Goal: Information Seeking & Learning: Understand process/instructions

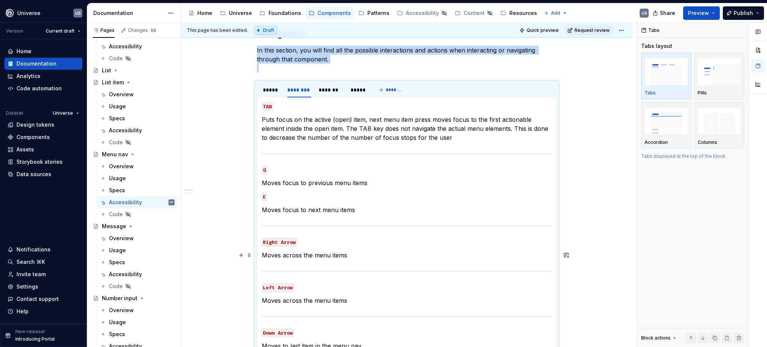
scroll to position [100, 0]
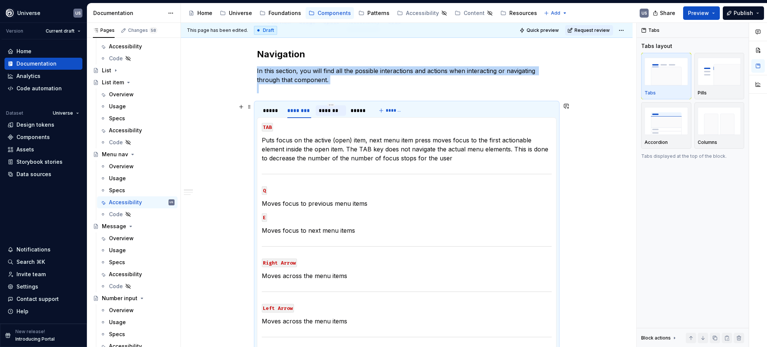
click at [319, 110] on div "*******" at bounding box center [331, 110] width 24 height 7
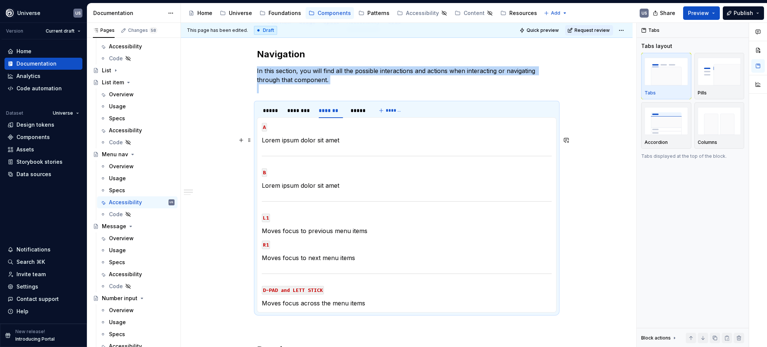
click at [327, 143] on p "Lorem ipsum dolor sit amet" at bounding box center [407, 140] width 290 height 9
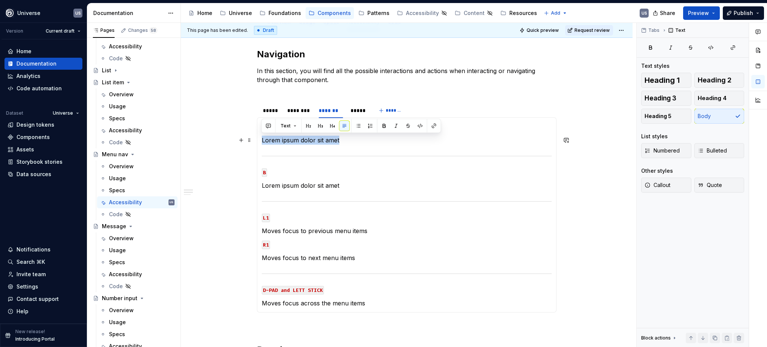
drag, startPoint x: 348, startPoint y: 140, endPoint x: 261, endPoint y: 138, distance: 86.9
click at [262, 138] on p "Lorem ipsum dolor sit amet" at bounding box center [407, 140] width 290 height 9
click at [310, 140] on p "Select menu item if focused" at bounding box center [407, 140] width 290 height 9
click at [280, 138] on p "Select menu item, if focused" at bounding box center [407, 140] width 290 height 9
drag, startPoint x: 334, startPoint y: 141, endPoint x: 373, endPoint y: 147, distance: 39.4
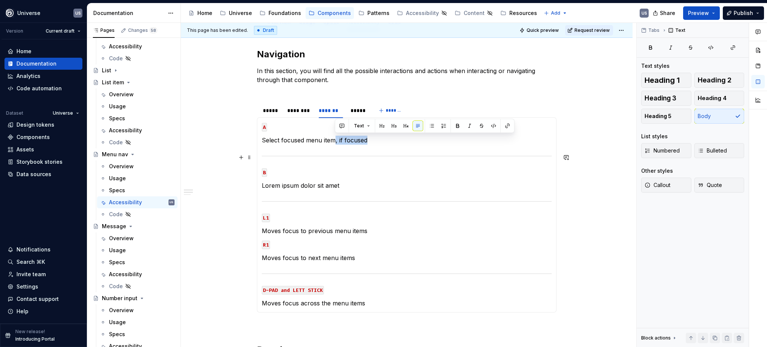
click at [373, 147] on section-item-column "A Select focused menu item, if focused B Lorem ipsum dolor sit amet L1 Moves fo…" at bounding box center [407, 214] width 290 height 185
click at [279, 139] on p "Select focused menu item" at bounding box center [407, 140] width 290 height 9
click at [332, 186] on p "Lorem ipsum dolor sit amet" at bounding box center [407, 185] width 290 height 9
click at [354, 111] on div "*****" at bounding box center [357, 110] width 15 height 7
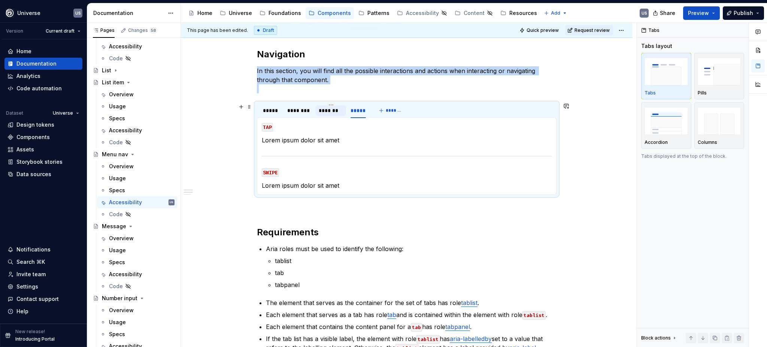
click at [324, 111] on div "*******" at bounding box center [331, 110] width 24 height 7
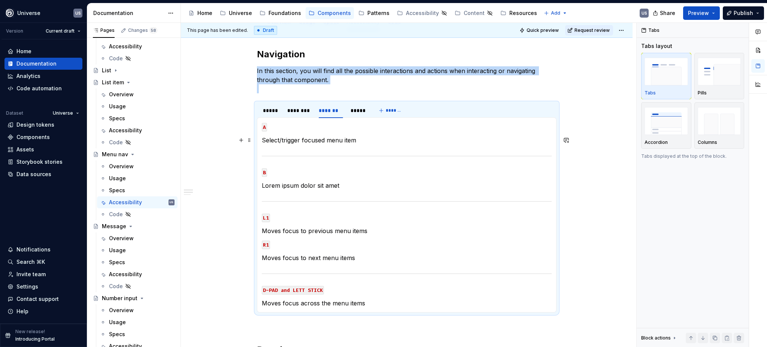
click at [366, 142] on p "Select/trigger focused menu item" at bounding box center [407, 140] width 290 height 9
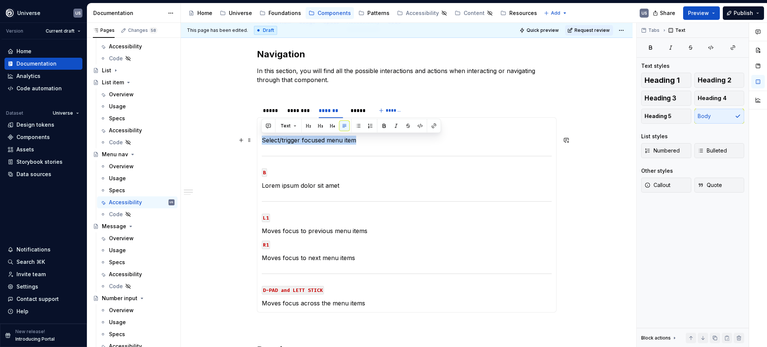
drag, startPoint x: 365, startPoint y: 139, endPoint x: 261, endPoint y: 138, distance: 104.1
click at [262, 138] on p "Select/trigger focused menu item" at bounding box center [407, 140] width 290 height 9
copy p "Select/trigger focused menu item"
click at [353, 110] on div "*****" at bounding box center [357, 110] width 15 height 7
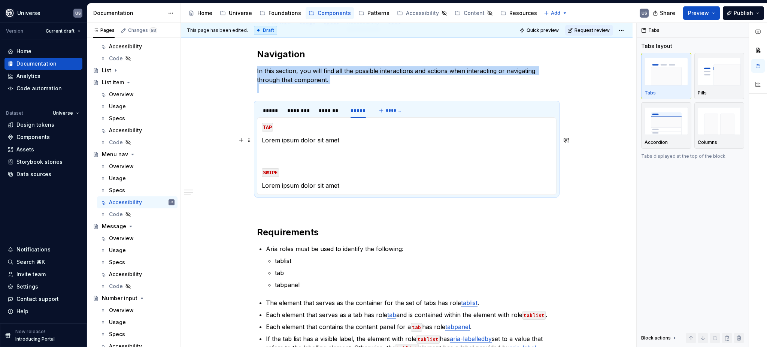
click at [326, 137] on p "Lorem ipsum dolor sit amet" at bounding box center [407, 140] width 290 height 9
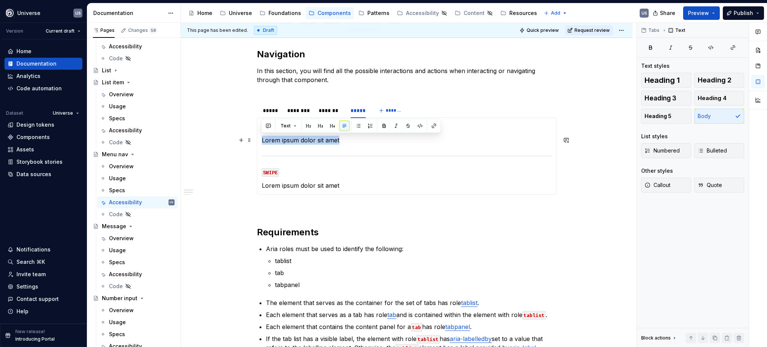
drag, startPoint x: 343, startPoint y: 141, endPoint x: 261, endPoint y: 137, distance: 82.8
click at [262, 137] on p "Lorem ipsum dolor sit amet" at bounding box center [407, 140] width 290 height 9
drag, startPoint x: 326, startPoint y: 140, endPoint x: 301, endPoint y: 138, distance: 24.8
click at [301, 138] on p "Select/trigger focused menu item" at bounding box center [407, 140] width 290 height 9
click at [350, 183] on p "Lorem ipsum dolor sit amet" at bounding box center [407, 185] width 290 height 9
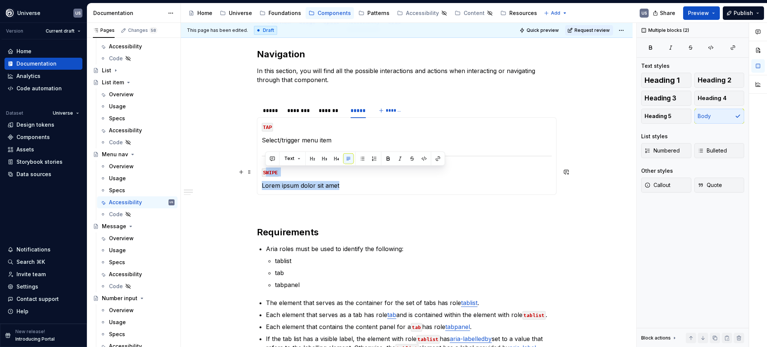
drag, startPoint x: 351, startPoint y: 185, endPoint x: 265, endPoint y: 169, distance: 87.1
click at [265, 169] on section-item-column "TAP Select/trigger menu item SWIPE Lorem ipsum dolor sit amet" at bounding box center [407, 156] width 290 height 68
click at [331, 186] on p "Lorem ipsum dolor sit amet" at bounding box center [407, 185] width 290 height 9
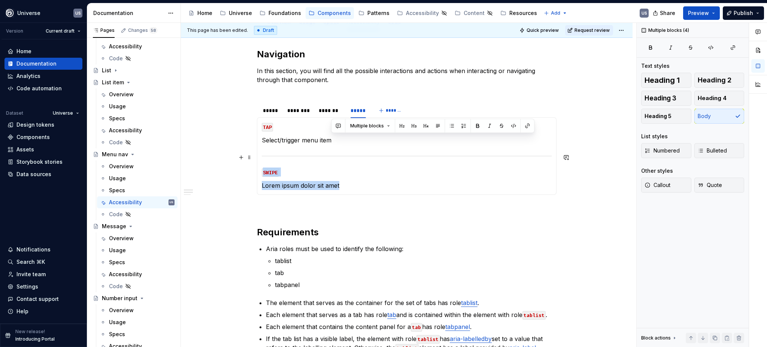
drag, startPoint x: 345, startPoint y: 185, endPoint x: 261, endPoint y: 153, distance: 90.5
click at [262, 153] on section-item-column "TAP Select/trigger menu item SWIPE Lorem ipsum dolor sit amet" at bounding box center [407, 156] width 290 height 68
click at [366, 183] on p "Lorem ipsum dolor sit amet" at bounding box center [407, 185] width 290 height 9
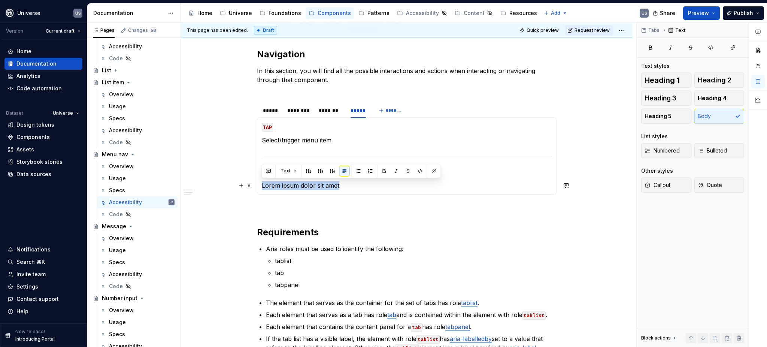
drag, startPoint x: 357, startPoint y: 186, endPoint x: 259, endPoint y: 187, distance: 98.1
click at [259, 187] on div "MOUSE CLICK Selects/triggers menu item MOUSE HOVER Displays hover state of menu…" at bounding box center [406, 155] width 299 height 77
click at [270, 112] on div "*****" at bounding box center [271, 110] width 17 height 7
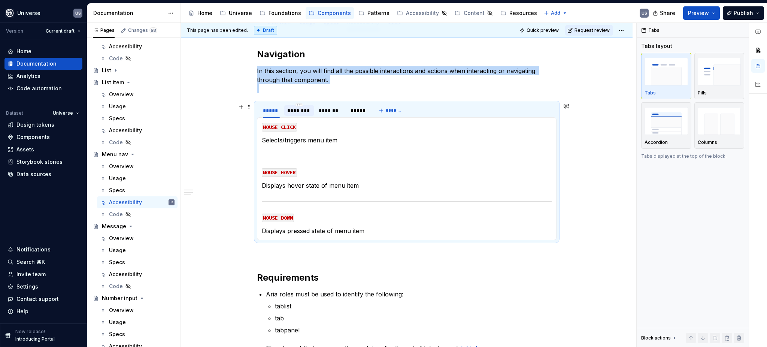
click at [307, 112] on div "********" at bounding box center [299, 110] width 24 height 7
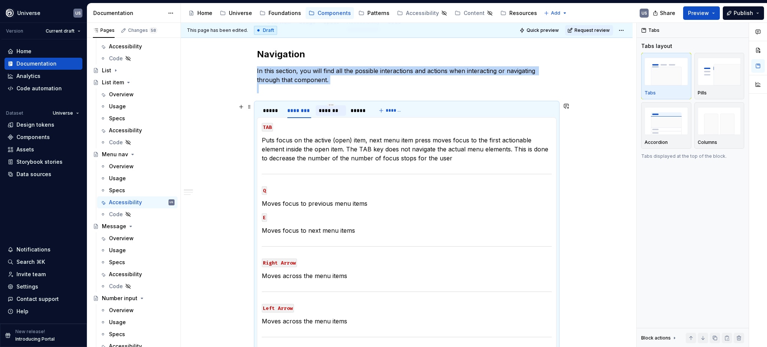
click at [334, 115] on div "*******" at bounding box center [331, 110] width 30 height 10
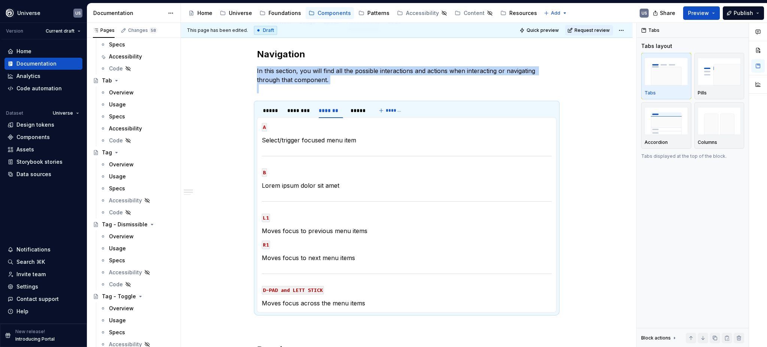
scroll to position [2595, 0]
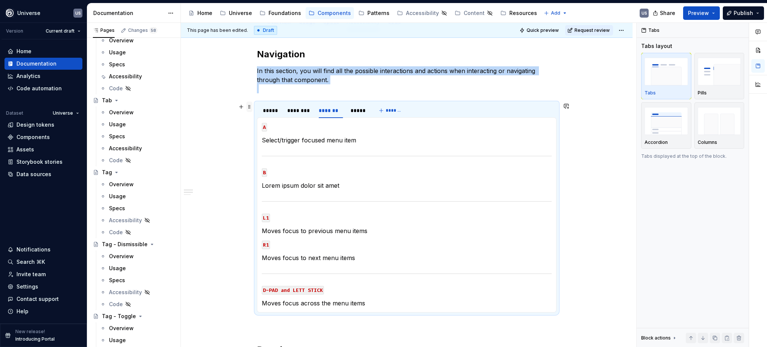
click at [249, 107] on span at bounding box center [249, 106] width 6 height 10
copy p "In this section, you will find all the possible interactions and actions when i…"
click at [127, 146] on div "Accessibility" at bounding box center [125, 147] width 33 height 7
drag, startPoint x: 129, startPoint y: 147, endPoint x: 212, endPoint y: 161, distance: 84.3
click at [129, 147] on div "Accessibility" at bounding box center [125, 147] width 33 height 7
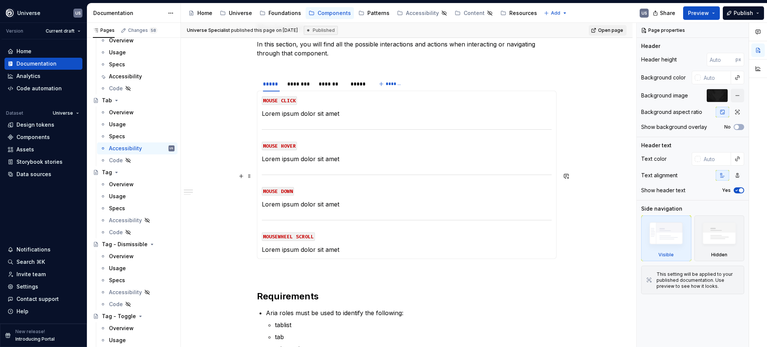
scroll to position [50, 0]
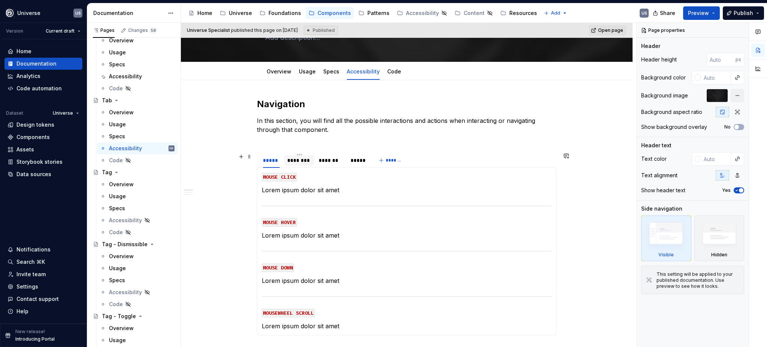
click at [291, 160] on div "********" at bounding box center [299, 159] width 24 height 7
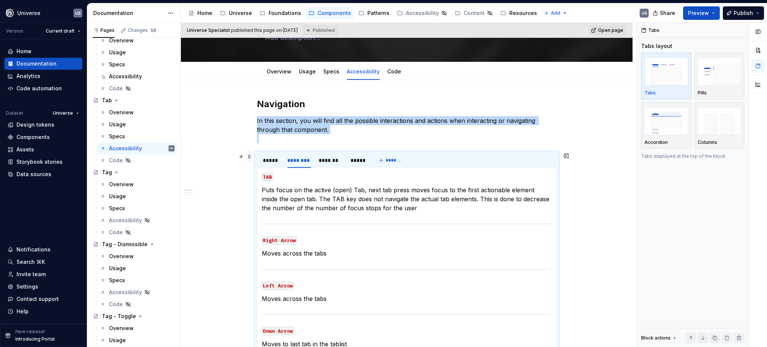
click at [247, 155] on span at bounding box center [249, 156] width 6 height 10
drag, startPoint x: 274, startPoint y: 176, endPoint x: 316, endPoint y: 149, distance: 50.4
click at [274, 176] on div "Move up" at bounding box center [279, 180] width 64 height 12
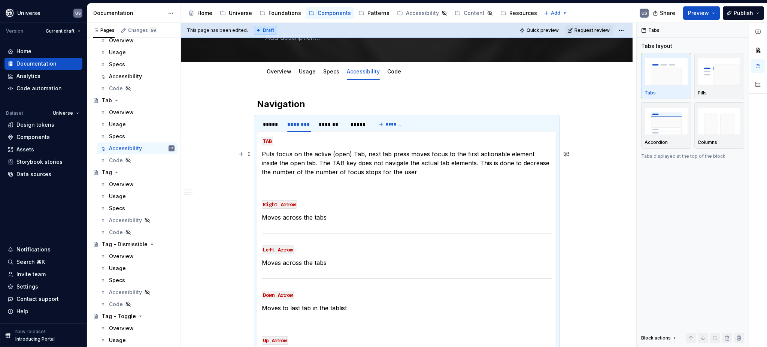
scroll to position [65, 0]
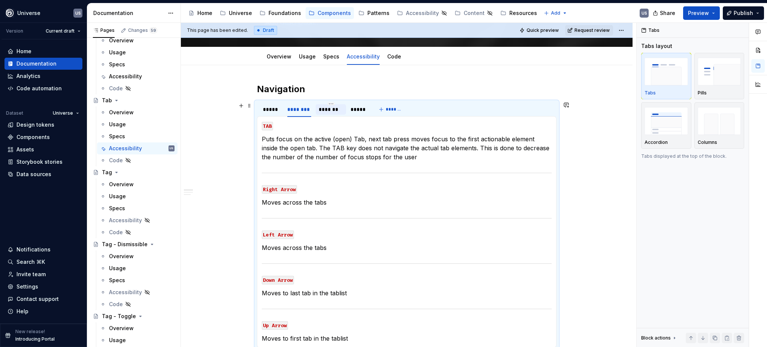
click at [324, 110] on div "*******" at bounding box center [331, 109] width 24 height 7
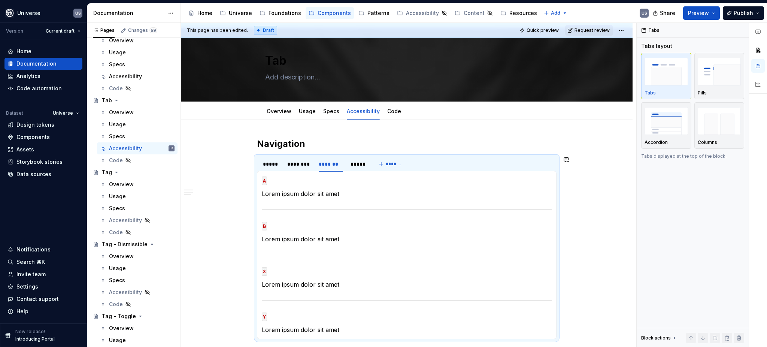
scroll to position [0, 0]
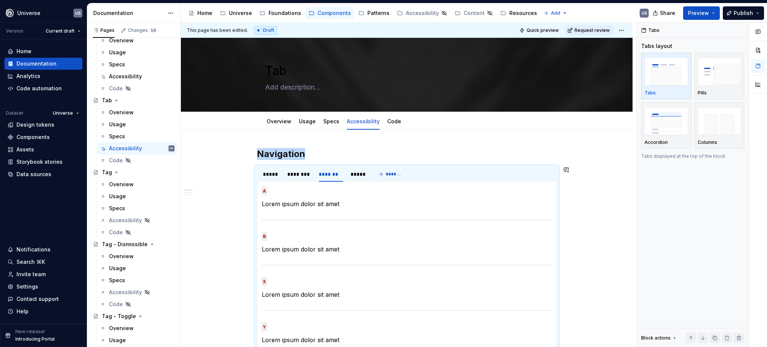
type textarea "*"
click at [308, 152] on h2 "Navigation" at bounding box center [406, 154] width 299 height 12
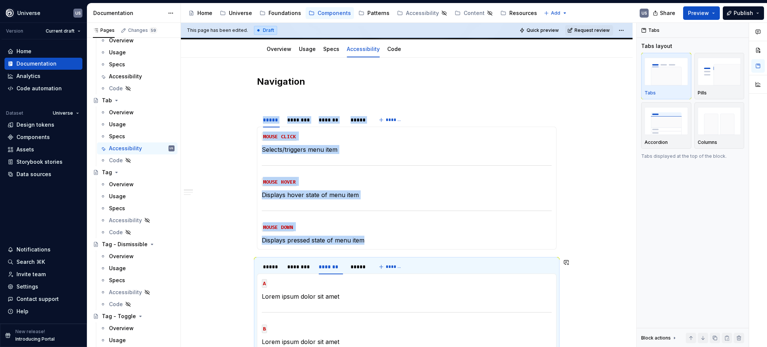
scroll to position [67, 0]
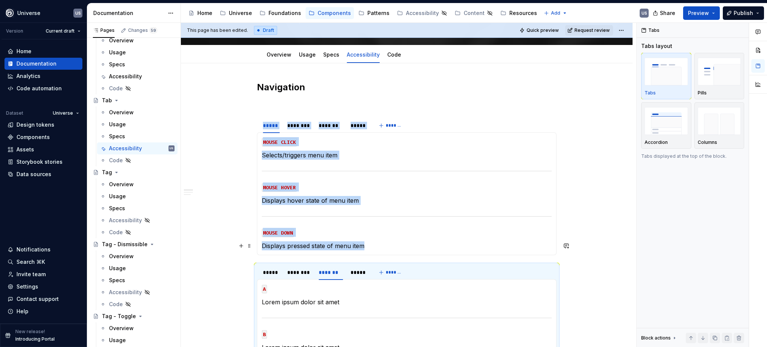
click at [363, 242] on p "Displays pressed state of menu item" at bounding box center [407, 245] width 290 height 9
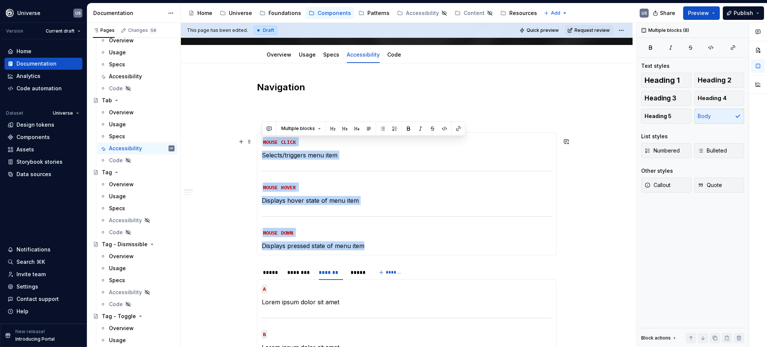
drag, startPoint x: 360, startPoint y: 244, endPoint x: 262, endPoint y: 143, distance: 141.4
click at [262, 143] on section-item-column "MOUSE CLICK Selects/triggers menu item MOUSE HOVER Displays hover state of menu…" at bounding box center [407, 193] width 290 height 113
copy section-item-column "MOUSE CLICK Selects/triggers menu item MOUSE HOVER Displays hover state of menu…"
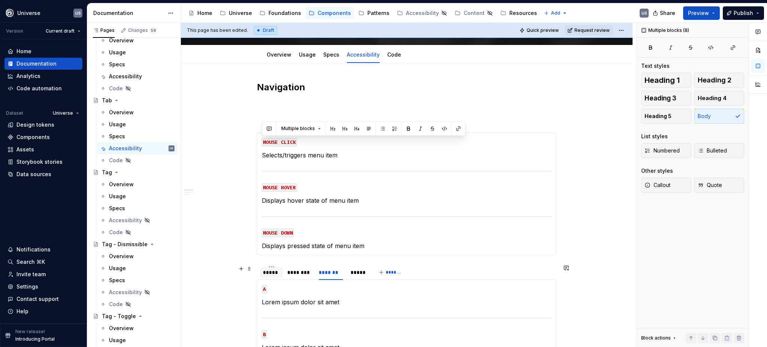
click at [268, 271] on div "*****" at bounding box center [271, 271] width 17 height 7
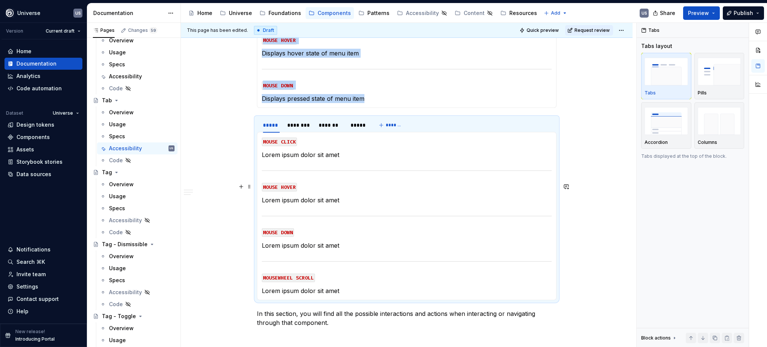
scroll to position [216, 0]
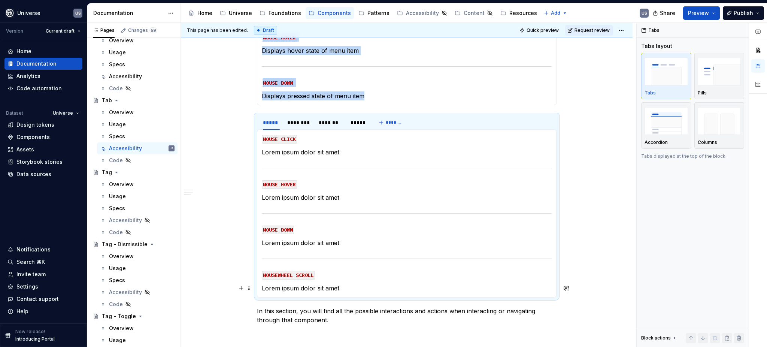
click at [337, 284] on p "Lorem ipsum dolor sit amet" at bounding box center [407, 287] width 290 height 9
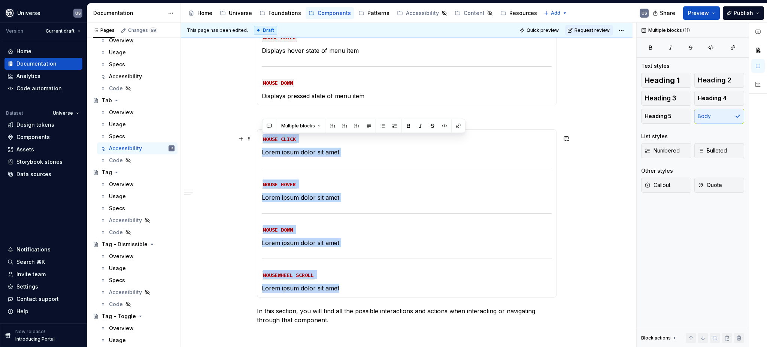
drag, startPoint x: 339, startPoint y: 287, endPoint x: 262, endPoint y: 140, distance: 166.8
click at [262, 140] on section-item-column "MOUSE CLICK Lorem ipsum dolor sit amet MOUSE HOVER Lorem ipsum dolor sit amet M…" at bounding box center [407, 213] width 290 height 158
paste div
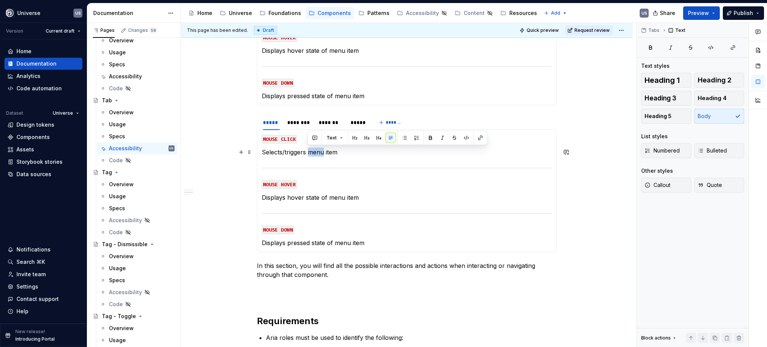
drag, startPoint x: 308, startPoint y: 152, endPoint x: 324, endPoint y: 155, distance: 15.9
click at [324, 155] on p "Selects/triggers menu item" at bounding box center [407, 151] width 290 height 9
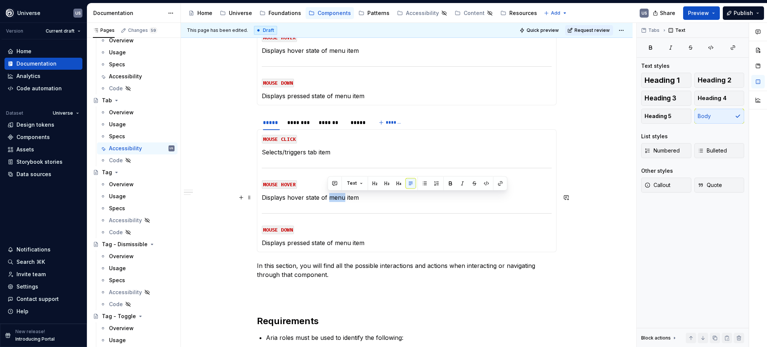
drag, startPoint x: 328, startPoint y: 196, endPoint x: 343, endPoint y: 198, distance: 15.0
click at [343, 198] on p "Displays hover state of menu item" at bounding box center [407, 197] width 290 height 9
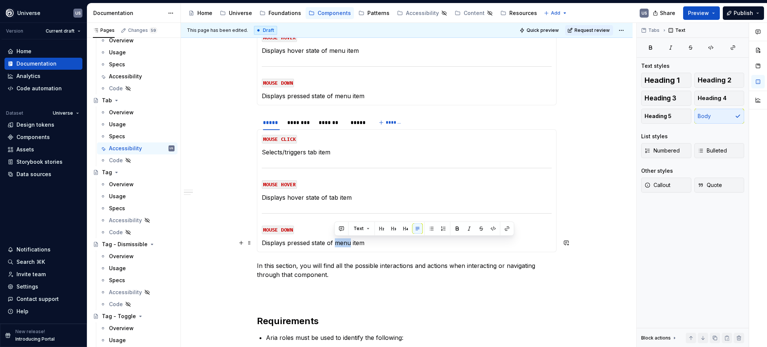
drag, startPoint x: 334, startPoint y: 242, endPoint x: 350, endPoint y: 243, distance: 16.1
click at [350, 243] on p "Displays pressed state of menu item" at bounding box center [407, 242] width 290 height 9
click at [333, 242] on p "Displays pressed state of tab item" at bounding box center [407, 242] width 290 height 9
drag, startPoint x: 349, startPoint y: 243, endPoint x: 368, endPoint y: 244, distance: 19.1
click at [368, 244] on p "Displays pressed state of a tab item" at bounding box center [407, 242] width 290 height 9
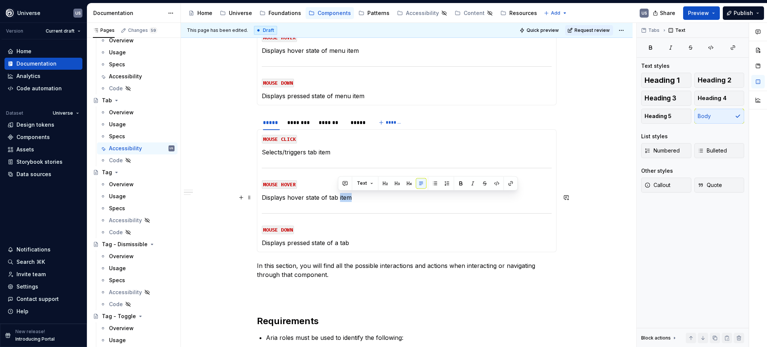
drag, startPoint x: 337, startPoint y: 196, endPoint x: 360, endPoint y: 199, distance: 22.7
click at [360, 199] on p "Displays hover state of tab item" at bounding box center [407, 197] width 290 height 9
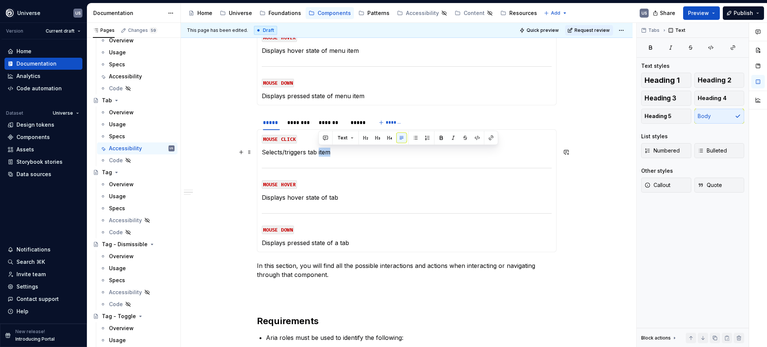
drag, startPoint x: 323, startPoint y: 152, endPoint x: 337, endPoint y: 155, distance: 14.5
click at [337, 155] on p "Selects/triggers tab item" at bounding box center [407, 151] width 290 height 9
click at [300, 122] on div "********" at bounding box center [299, 122] width 24 height 7
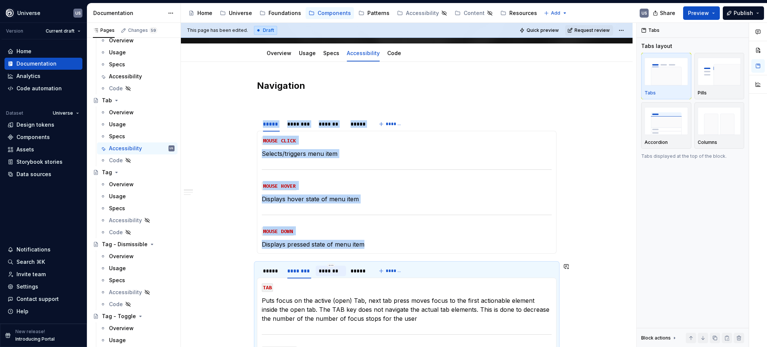
scroll to position [67, 0]
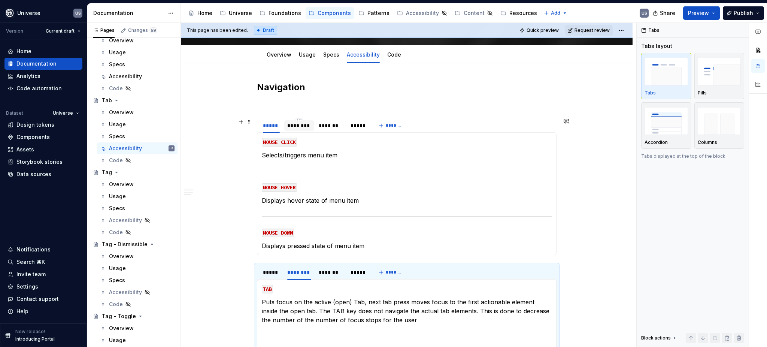
click at [304, 125] on div "********" at bounding box center [299, 125] width 24 height 7
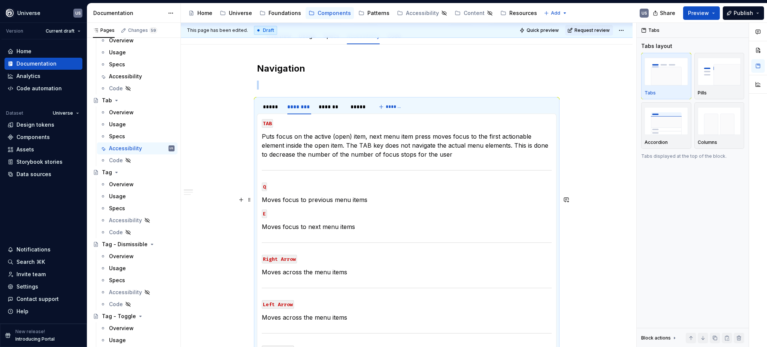
scroll to position [116, 0]
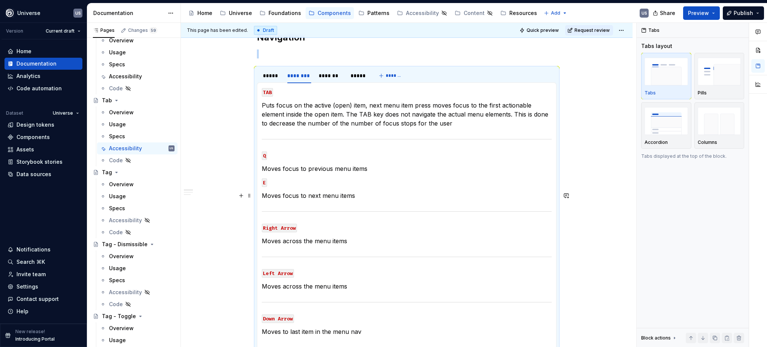
click at [361, 198] on p "Moves focus to next menu items" at bounding box center [407, 195] width 290 height 9
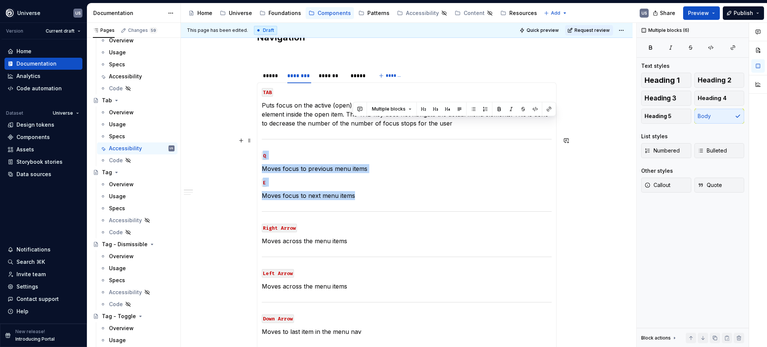
drag, startPoint x: 359, startPoint y: 197, endPoint x: 261, endPoint y: 132, distance: 116.9
click at [262, 132] on section-item-column "TAB Puts focus on the active (open) item, next menu item press moves focus to t…" at bounding box center [407, 234] width 290 height 294
copy section-item-column "Q Moves focus to previous menu items E Moves focus to next menu items"
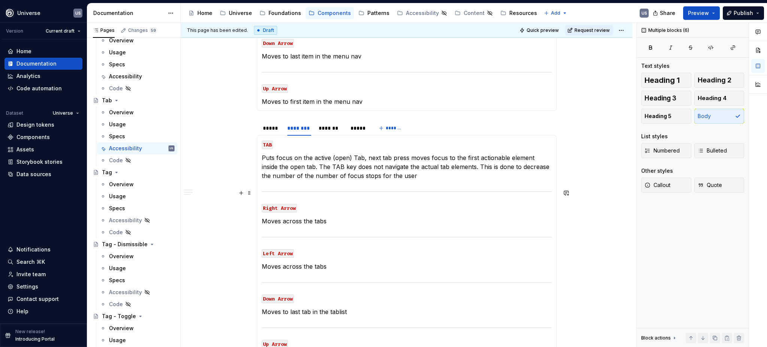
scroll to position [416, 0]
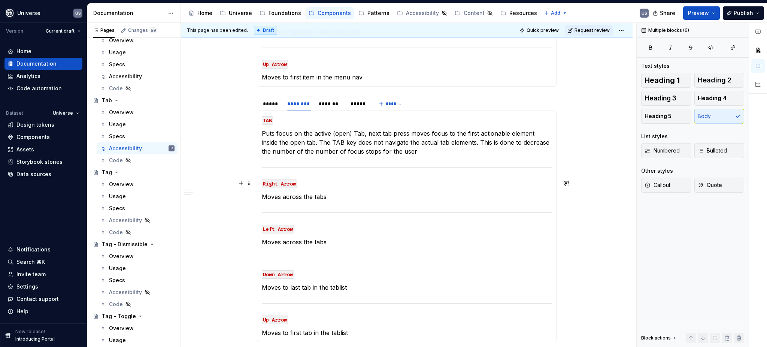
click at [312, 172] on section-item-column "TAB Puts focus on the active (open) Tab, next tab press moves focus to the firs…" at bounding box center [407, 226] width 290 height 222
click at [270, 175] on section-item-column "TAB Puts focus on the active (open) Tab, next tab press moves focus to the firs…" at bounding box center [407, 226] width 290 height 222
click at [260, 182] on div "MOUSE CLICK Selects/triggers tab MOUSE HOVER Displays hover state of tab MOUSE …" at bounding box center [406, 225] width 299 height 231
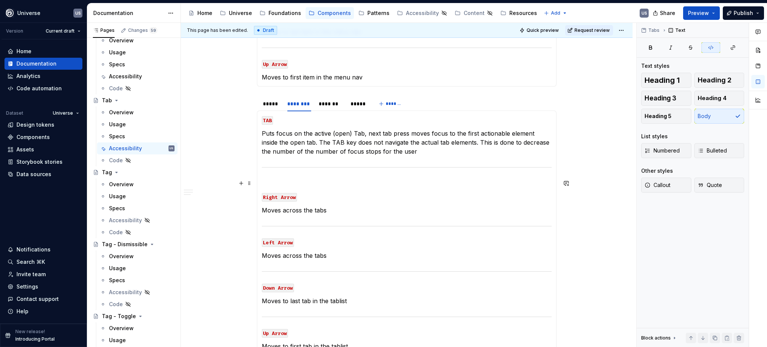
click at [275, 179] on p at bounding box center [407, 183] width 290 height 9
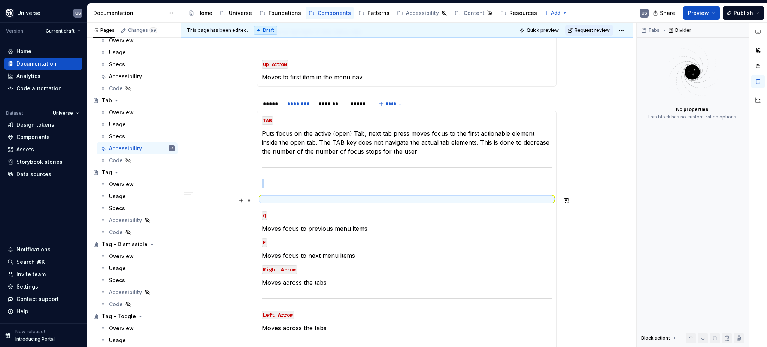
click at [271, 199] on hr at bounding box center [407, 199] width 290 height 0
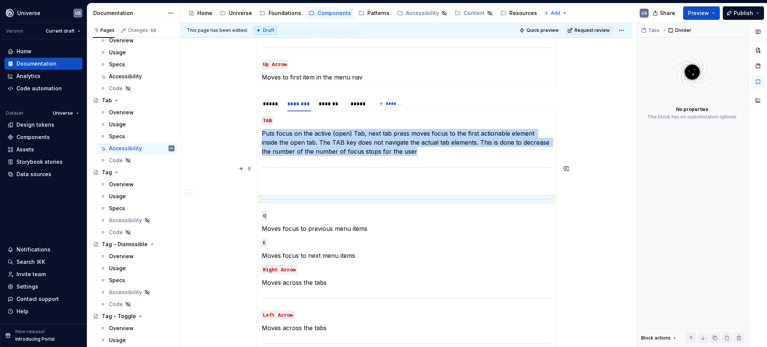
click at [282, 167] on hr at bounding box center [407, 167] width 290 height 0
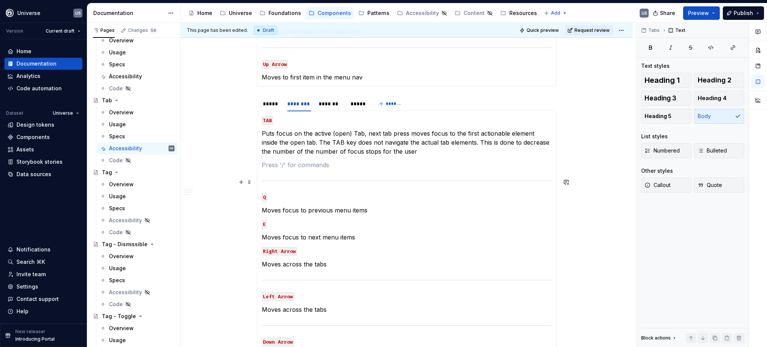
click at [268, 171] on section-item-column "TAB Puts focus on the active (open) Tab, next tab press moves focus to the firs…" at bounding box center [407, 259] width 290 height 289
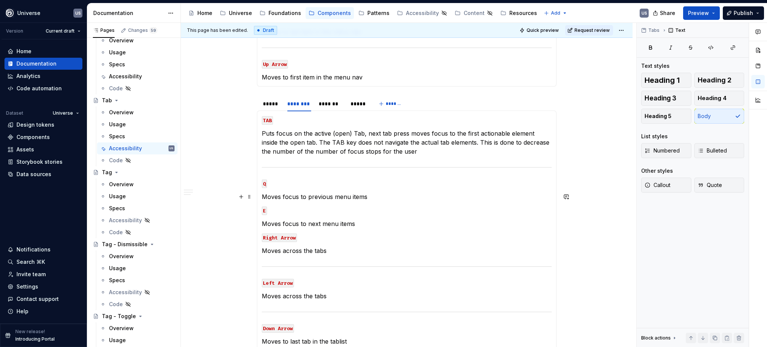
click at [331, 194] on p "Moves focus to previous menu items" at bounding box center [407, 196] width 290 height 9
drag, startPoint x: 333, startPoint y: 195, endPoint x: 347, endPoint y: 195, distance: 13.9
click at [347, 195] on p "Moves focus to previous menu items" at bounding box center [407, 196] width 290 height 9
drag, startPoint x: 344, startPoint y: 194, endPoint x: 362, endPoint y: 196, distance: 17.7
click at [361, 195] on p "Moves focus to previous tab items" at bounding box center [407, 196] width 290 height 9
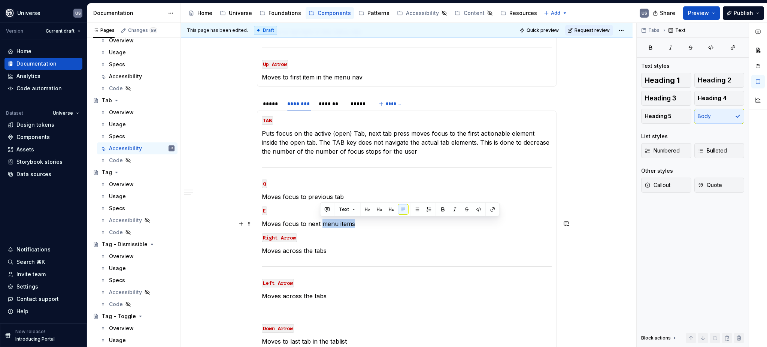
drag, startPoint x: 321, startPoint y: 222, endPoint x: 355, endPoint y: 224, distance: 34.5
click at [355, 224] on p "Moves focus to next menu items" at bounding box center [407, 223] width 290 height 9
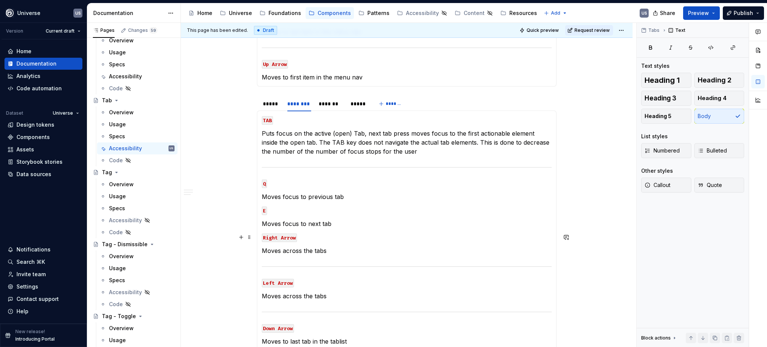
click at [372, 229] on section-item-column "TAB Puts focus on the active (open) Tab, next tab press moves focus to the firs…" at bounding box center [407, 253] width 290 height 276
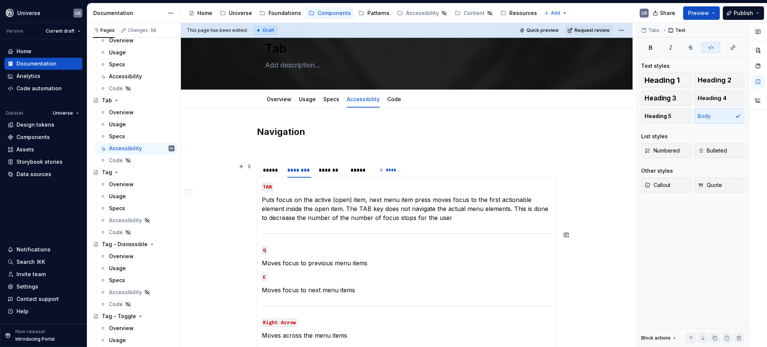
scroll to position [16, 0]
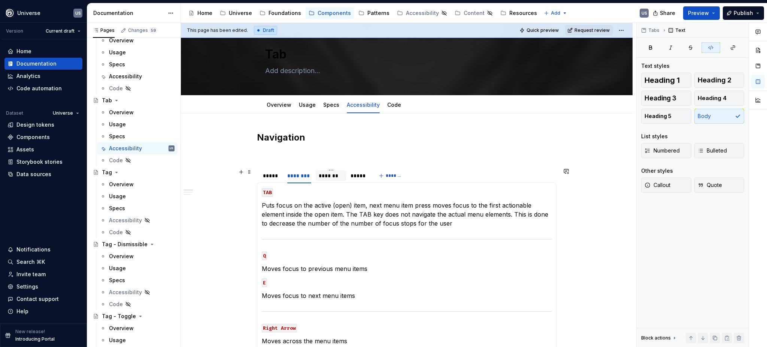
click at [326, 178] on div "*******" at bounding box center [331, 175] width 24 height 7
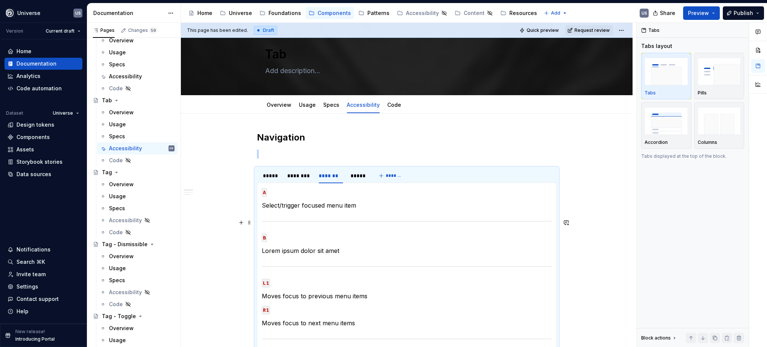
click at [319, 219] on div at bounding box center [407, 221] width 290 height 5
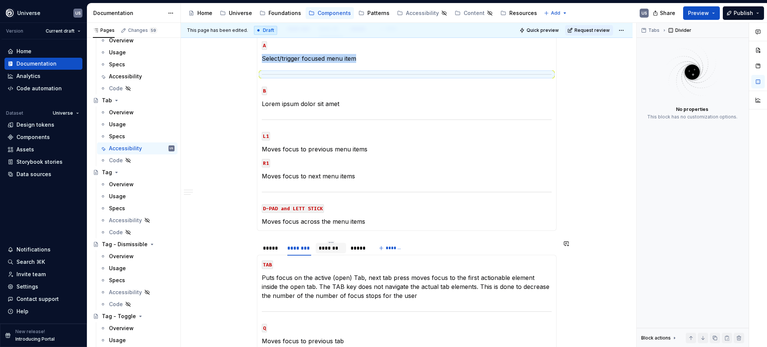
scroll to position [166, 0]
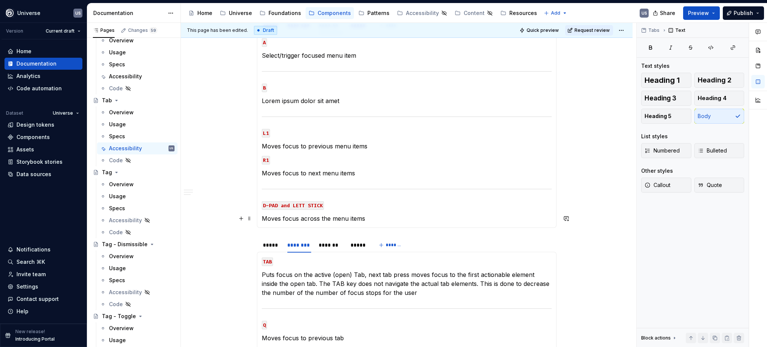
click at [338, 217] on p "Moves focus across the menu items" at bounding box center [407, 218] width 290 height 9
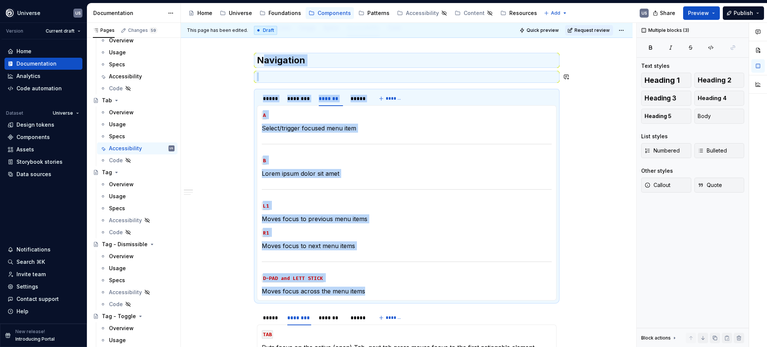
scroll to position [0, 0]
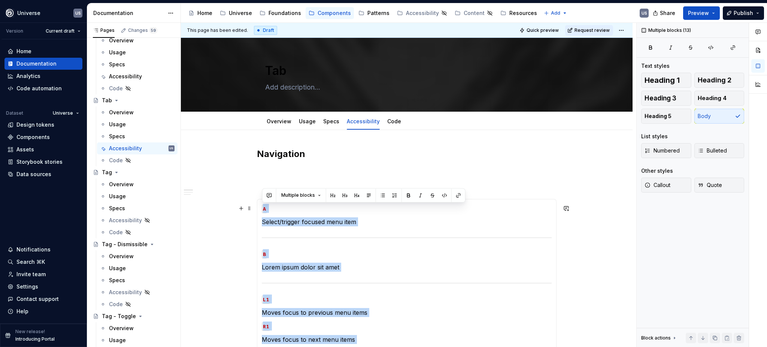
drag, startPoint x: 369, startPoint y: 219, endPoint x: 261, endPoint y: 208, distance: 108.8
click at [262, 208] on section-item-column "A Select/trigger focused menu item B Lorem ipsum dolor sit amet L1 Moves focus …" at bounding box center [407, 296] width 290 height 185
copy section-item-column "A Select/trigger focused menu item B Lorem ipsum dolor sit amet L1 Moves focus …"
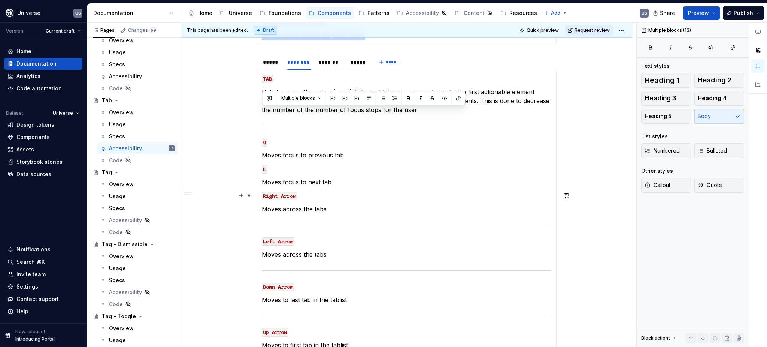
scroll to position [349, 0]
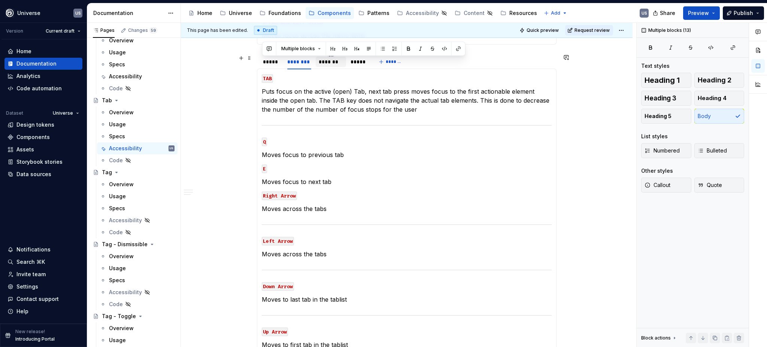
click at [325, 64] on div "*******" at bounding box center [331, 61] width 24 height 7
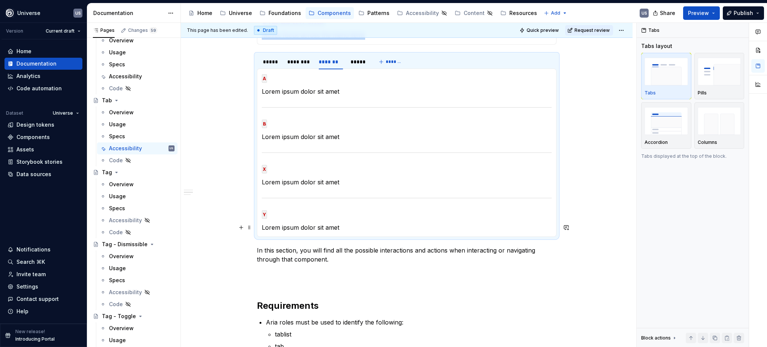
click at [331, 227] on p "Lorem ipsum dolor sit amet" at bounding box center [407, 227] width 290 height 9
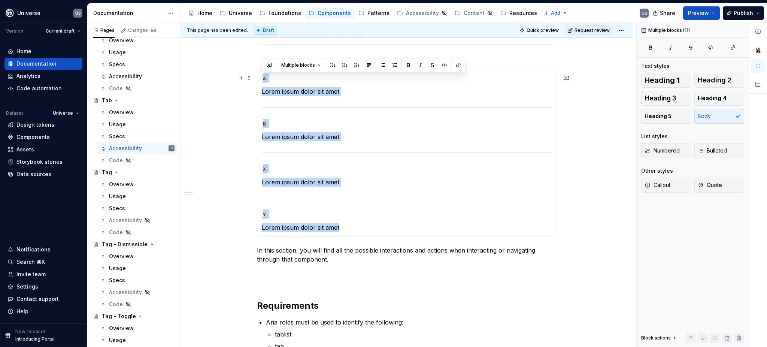
drag, startPoint x: 345, startPoint y: 226, endPoint x: 260, endPoint y: 80, distance: 168.6
click at [260, 80] on div "MOUSE CLICK Selects/triggers tab MOUSE HOVER Displays hover state of tab MOUSE …" at bounding box center [406, 153] width 299 height 168
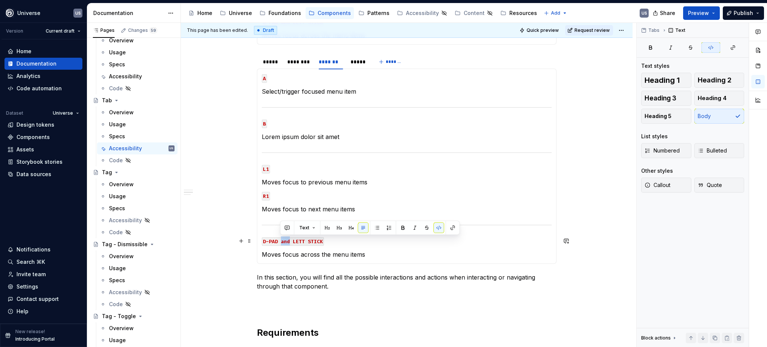
drag, startPoint x: 280, startPoint y: 240, endPoint x: 289, endPoint y: 240, distance: 8.6
click at [289, 240] on code "D-PAD and LETT STICK" at bounding box center [293, 241] width 62 height 9
click at [339, 239] on p "D-PAD or LETT STICK" at bounding box center [407, 240] width 290 height 9
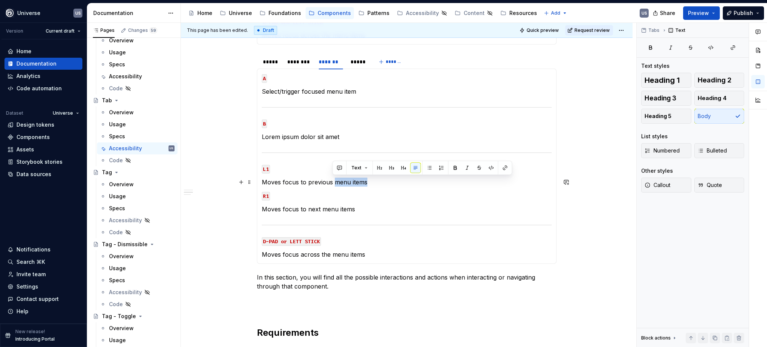
drag, startPoint x: 332, startPoint y: 180, endPoint x: 370, endPoint y: 185, distance: 37.7
click at [370, 185] on p "Moves focus to previous menu items" at bounding box center [407, 181] width 290 height 9
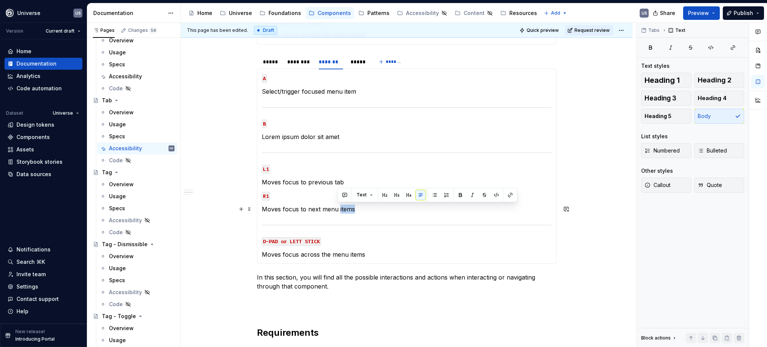
drag, startPoint x: 338, startPoint y: 207, endPoint x: 357, endPoint y: 210, distance: 20.0
click at [357, 210] on p "Moves focus to next menu items" at bounding box center [407, 208] width 290 height 9
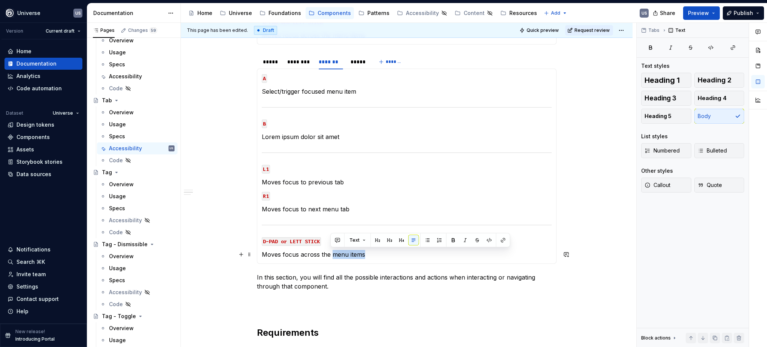
drag, startPoint x: 331, startPoint y: 253, endPoint x: 367, endPoint y: 258, distance: 36.2
click at [367, 258] on p "Moves focus across the menu items" at bounding box center [407, 254] width 290 height 9
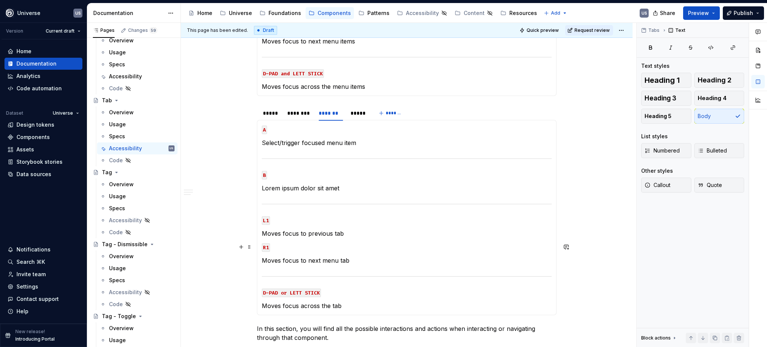
scroll to position [249, 0]
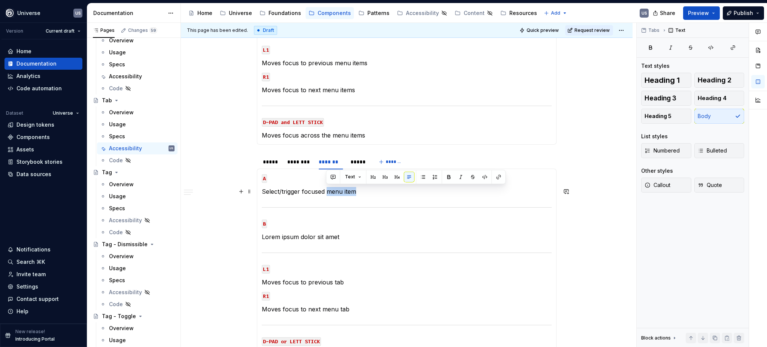
drag, startPoint x: 326, startPoint y: 190, endPoint x: 357, endPoint y: 192, distance: 31.1
click at [357, 192] on p "Select/trigger focused menu item" at bounding box center [407, 191] width 290 height 9
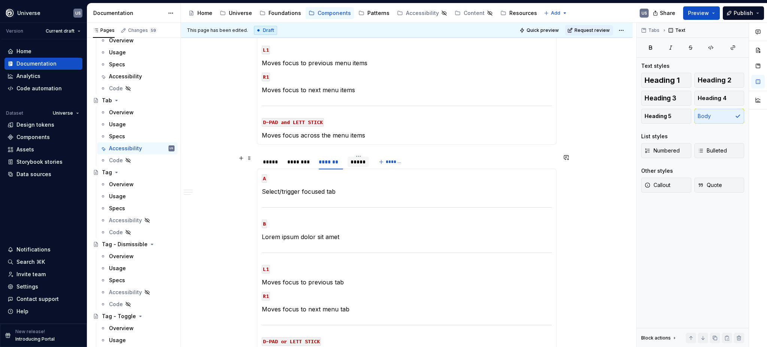
click at [362, 163] on div "*****" at bounding box center [357, 161] width 15 height 7
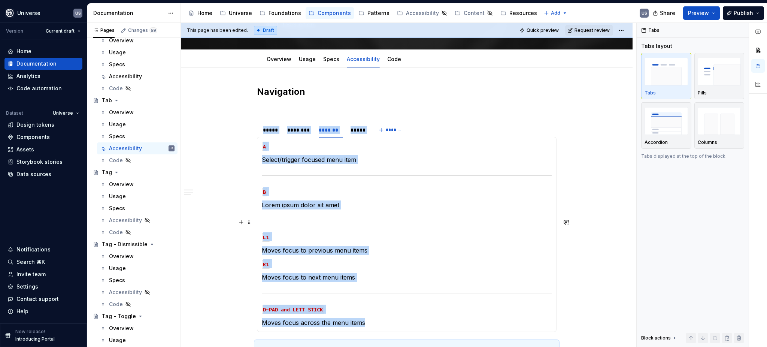
scroll to position [50, 0]
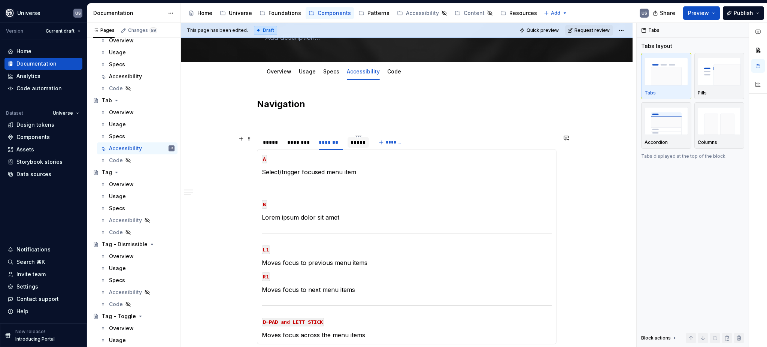
click at [355, 142] on div "*****" at bounding box center [357, 142] width 15 height 7
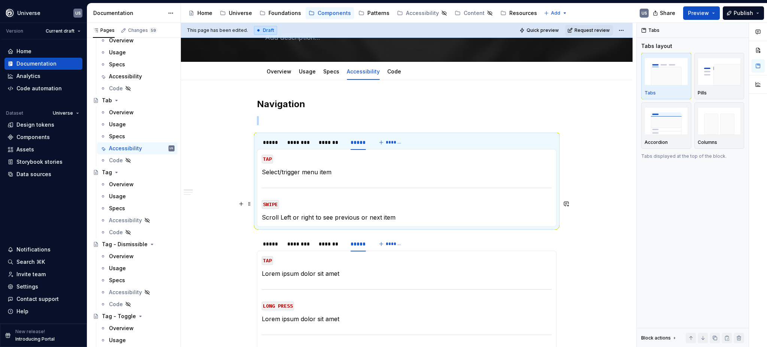
click at [323, 205] on p "SWIPE" at bounding box center [407, 203] width 290 height 9
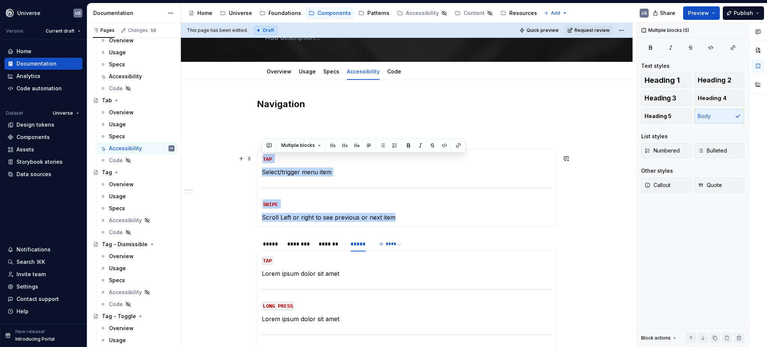
drag, startPoint x: 395, startPoint y: 216, endPoint x: 262, endPoint y: 153, distance: 146.5
click at [262, 154] on section-item-column "TAP Select/trigger menu item SWIPE Scroll Left or right to see previous or next…" at bounding box center [407, 188] width 290 height 68
copy section-item-column "TAP Select/trigger menu item SWIPE Scroll Left or right to see previous or next…"
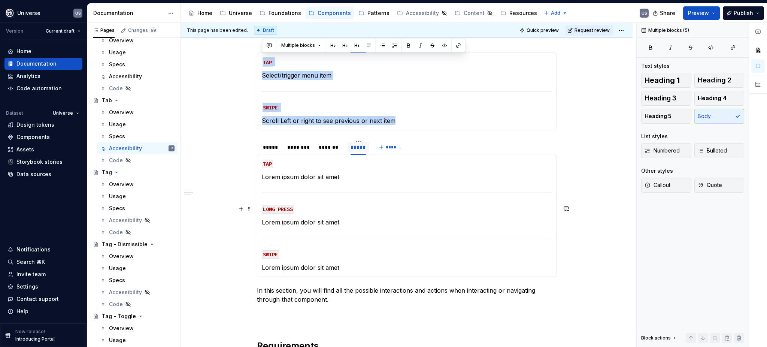
scroll to position [150, 0]
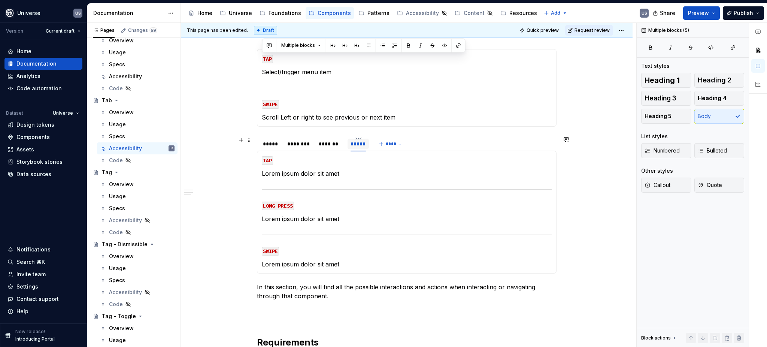
click at [355, 147] on div "*****" at bounding box center [357, 143] width 15 height 7
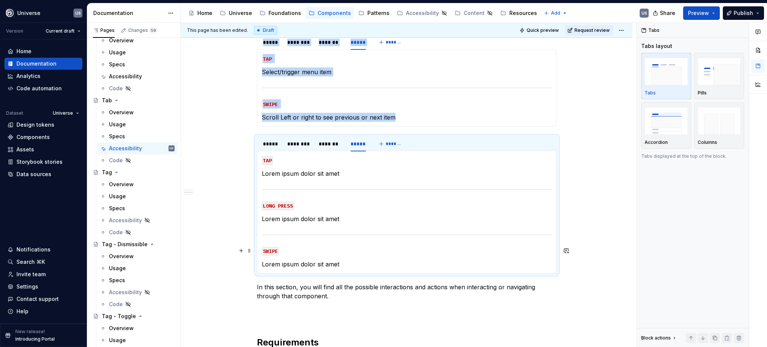
click at [343, 240] on section-item-column "TAP Lorem ipsum dolor sit amet LONG PRESS Lorem ipsum dolor sit amet SWIPE Lore…" at bounding box center [407, 211] width 290 height 113
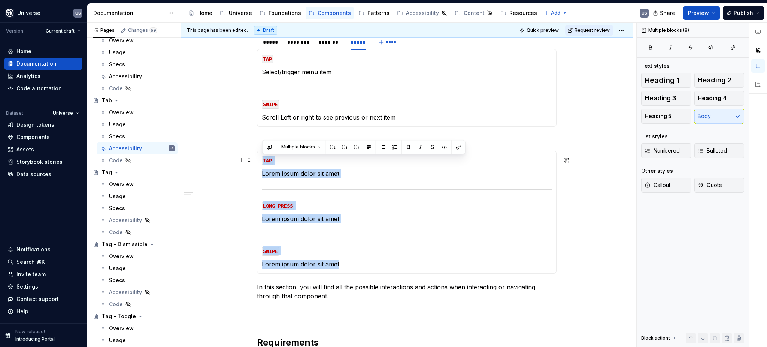
drag, startPoint x: 343, startPoint y: 262, endPoint x: 262, endPoint y: 160, distance: 130.3
click at [262, 160] on section-item-column "TAP Lorem ipsum dolor sit amet LONG PRESS Lorem ipsum dolor sit amet SWIPE Lore…" at bounding box center [407, 211] width 290 height 113
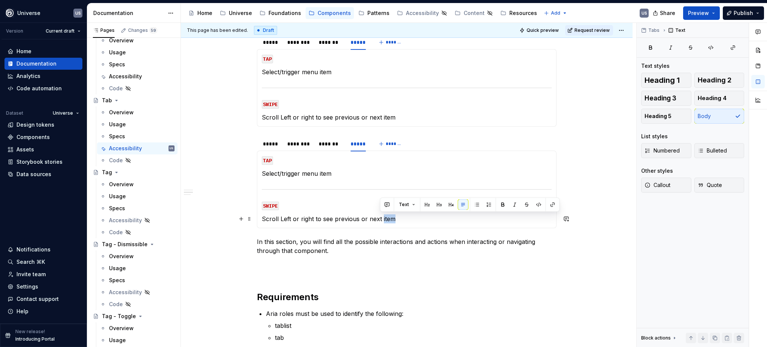
drag, startPoint x: 380, startPoint y: 218, endPoint x: 406, endPoint y: 220, distance: 25.9
click at [406, 220] on p "Scroll Left or right to see previous or next item" at bounding box center [407, 218] width 290 height 9
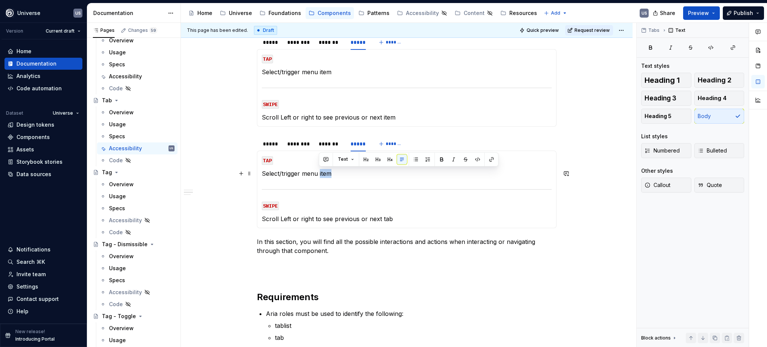
drag, startPoint x: 319, startPoint y: 173, endPoint x: 337, endPoint y: 176, distance: 18.6
click at [337, 176] on p "Select/trigger menu item" at bounding box center [407, 173] width 290 height 9
click at [356, 181] on section-item-column "TAP Select/trigger menu tab SWIPE Scroll Left or right to see previous or next …" at bounding box center [407, 189] width 290 height 68
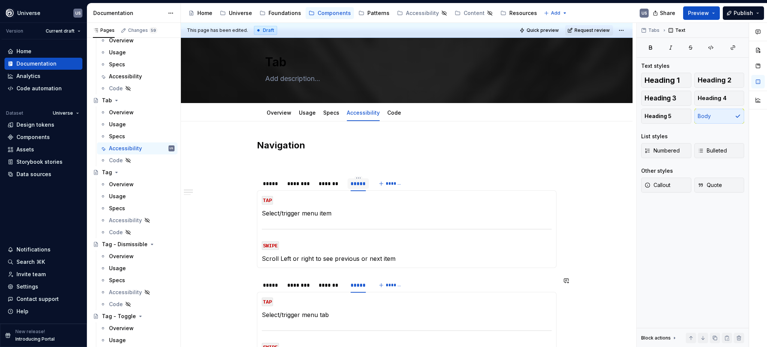
scroll to position [0, 0]
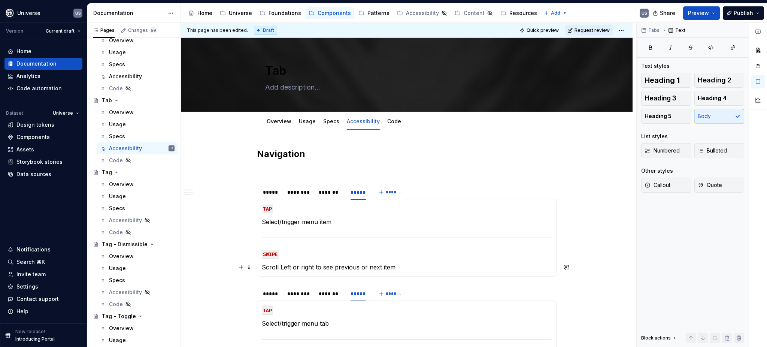
click at [398, 267] on p "Scroll Left or right to see previous or next item" at bounding box center [407, 266] width 290 height 9
click at [257, 205] on section "***** ******** ******* ***** ******* MOUSE CLICK Selects/triggers menu item MOU…" at bounding box center [406, 230] width 299 height 92
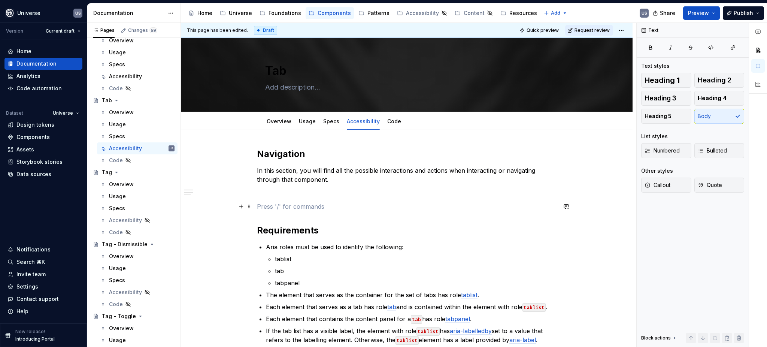
click at [262, 209] on p at bounding box center [406, 206] width 299 height 9
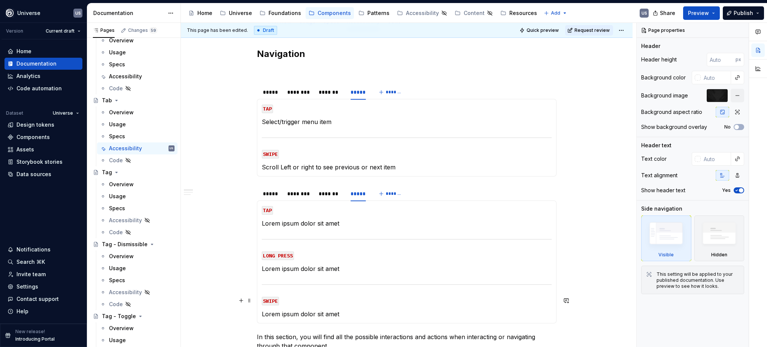
scroll to position [100, 0]
click at [335, 167] on p "Scroll Left or right to see previous or next item" at bounding box center [407, 167] width 290 height 9
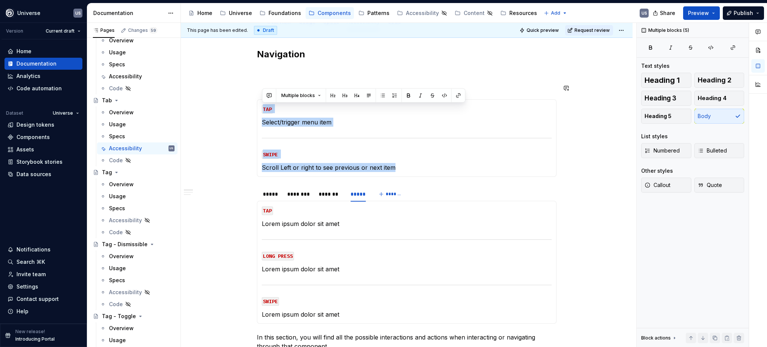
drag, startPoint x: 408, startPoint y: 165, endPoint x: 261, endPoint y: 103, distance: 159.6
click at [261, 103] on div "MOUSE CLICK Selects/triggers menu item MOUSE HOVER Displays hover state of menu…" at bounding box center [406, 137] width 299 height 77
copy section-item-column "TAP Select/trigger menu item SWIPE Scroll Left or right to see previous or next…"
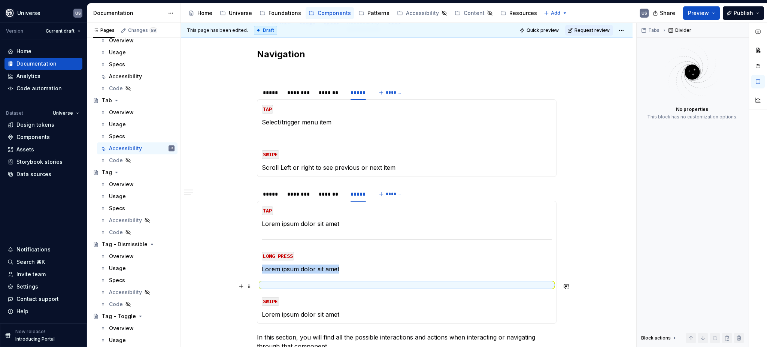
click at [318, 284] on hr at bounding box center [407, 284] width 290 height 0
click at [348, 315] on p "Lorem ipsum dolor sit amet" at bounding box center [407, 314] width 290 height 9
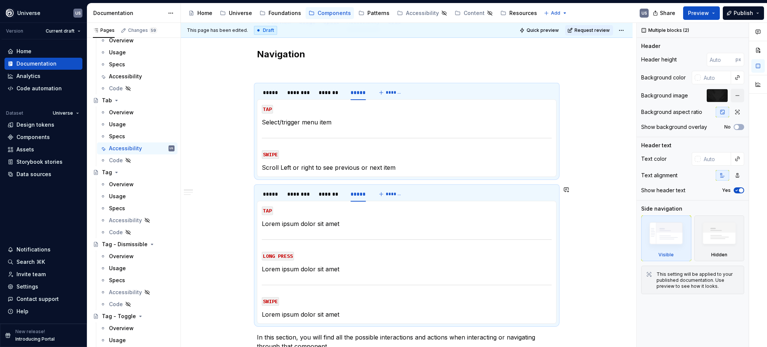
scroll to position [115, 0]
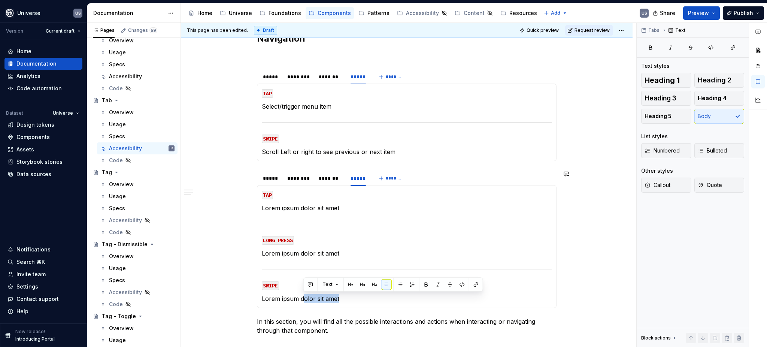
drag, startPoint x: 344, startPoint y: 313, endPoint x: 301, endPoint y: 307, distance: 42.7
click at [301, 307] on div "MOUSE CLICK Selects/triggers tab MOUSE HOVER Displays hover state of tab MOUSE …" at bounding box center [406, 246] width 299 height 123
click at [279, 296] on p "Lorem ipsum dolor sit amet" at bounding box center [407, 298] width 290 height 9
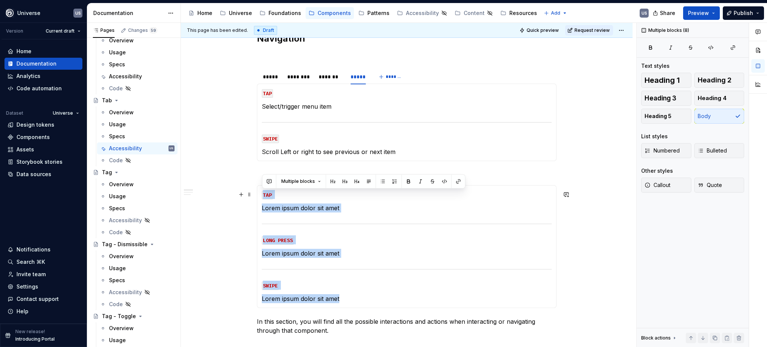
drag, startPoint x: 349, startPoint y: 298, endPoint x: 262, endPoint y: 194, distance: 136.3
click at [262, 194] on section-item-column "TAP Lorem ipsum dolor sit amet LONG PRESS Lorem ipsum dolor sit amet SWIPE Lore…" at bounding box center [407, 246] width 290 height 113
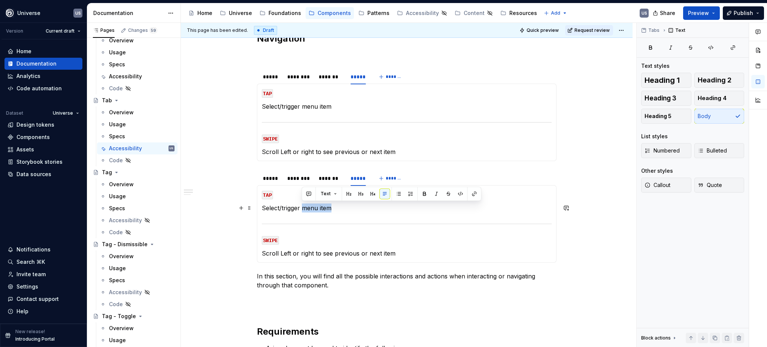
drag, startPoint x: 301, startPoint y: 206, endPoint x: 344, endPoint y: 210, distance: 43.3
click at [344, 210] on p "Select/trigger menu item" at bounding box center [407, 207] width 290 height 9
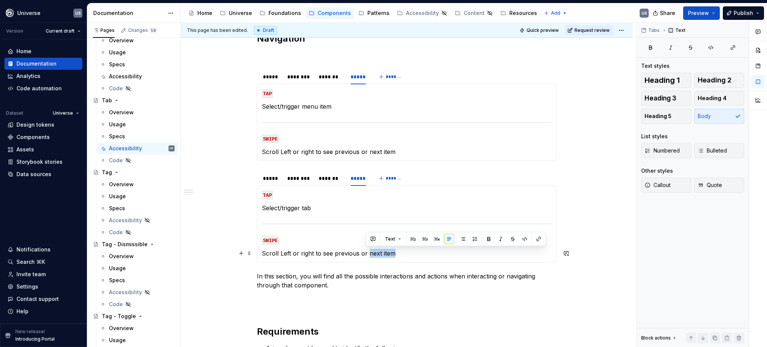
drag, startPoint x: 366, startPoint y: 254, endPoint x: 406, endPoint y: 255, distance: 40.1
click at [406, 255] on p "Scroll Left or right to see previous or next item" at bounding box center [407, 253] width 290 height 9
click at [405, 252] on p "Scroll Left or right to see previous or tab" at bounding box center [407, 253] width 290 height 9
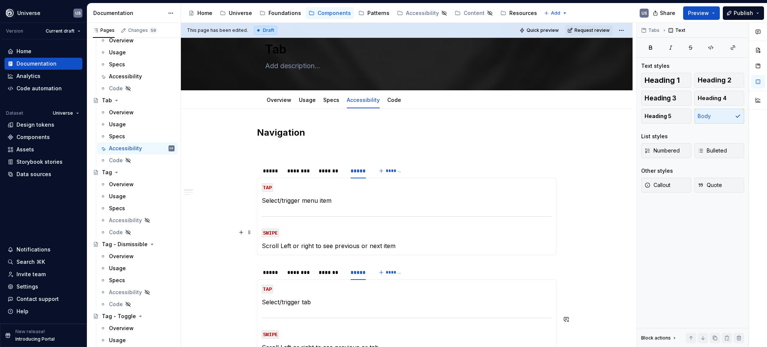
scroll to position [15, 0]
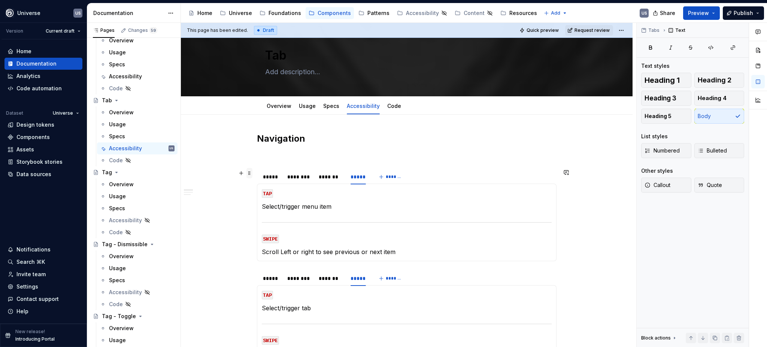
click at [250, 174] on span at bounding box center [249, 173] width 6 height 10
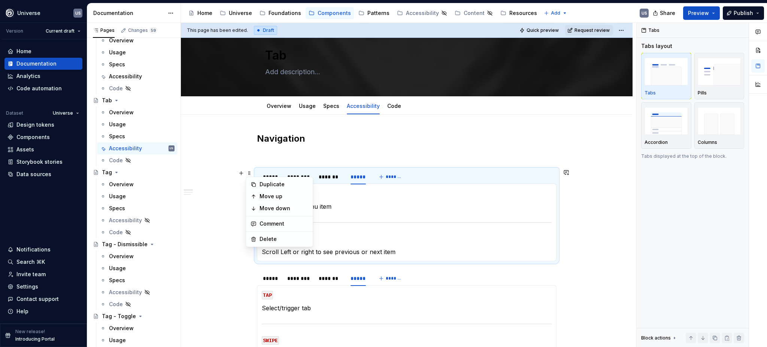
click at [502, 171] on div "***** ******** ******* ***** *******" at bounding box center [406, 176] width 299 height 15
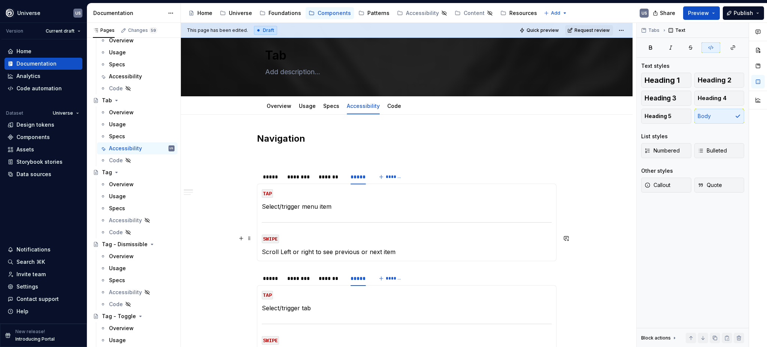
click at [319, 230] on section-item-column "TAP Select/trigger menu item SWIPE Scroll Left or right to see previous or next…" at bounding box center [407, 222] width 290 height 68
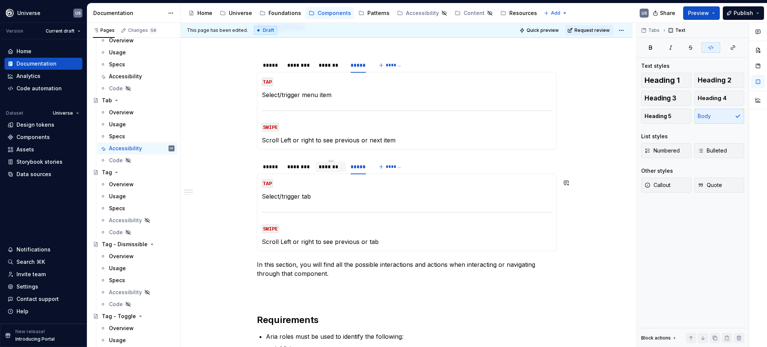
scroll to position [115, 0]
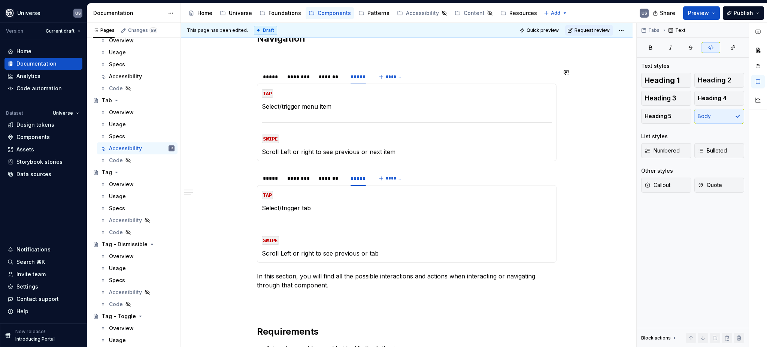
click at [568, 156] on div "Navigation ***** ******** ******* ***** ******* MOUSE CLICK Selects/triggers me…" at bounding box center [406, 337] width 451 height 644
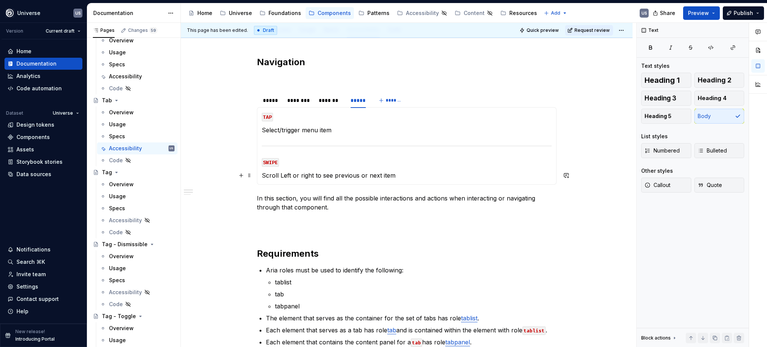
scroll to position [15, 0]
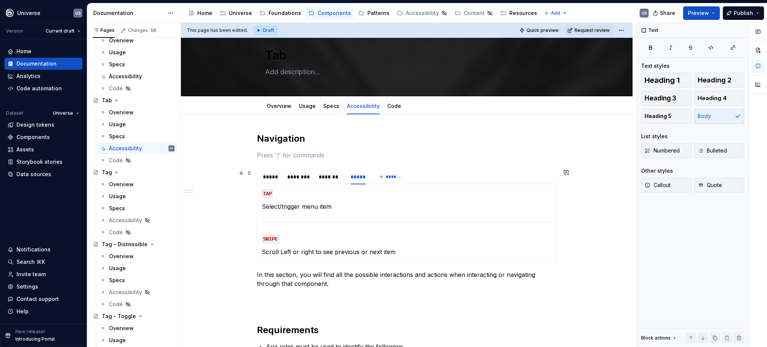
click at [257, 179] on section "***** ******** ******* ***** ******* MOUSE CLICK Selects/triggers menu item MOU…" at bounding box center [406, 214] width 299 height 92
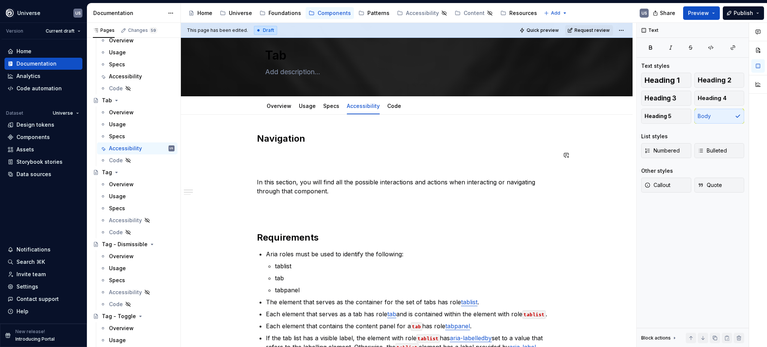
click at [279, 162] on div "Navigation In this section, you will find all the possible interactions and act…" at bounding box center [406, 292] width 299 height 319
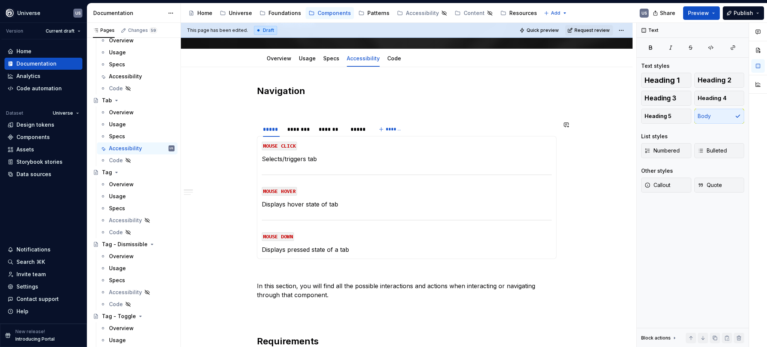
scroll to position [65, 0]
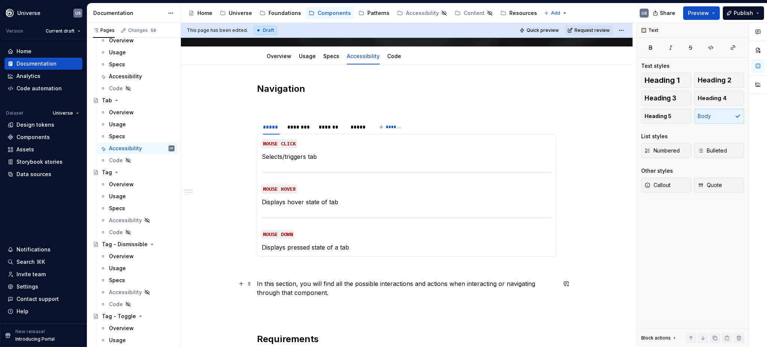
click at [329, 290] on p "In this section, you will find all the possible interactions and actions when i…" at bounding box center [406, 292] width 299 height 27
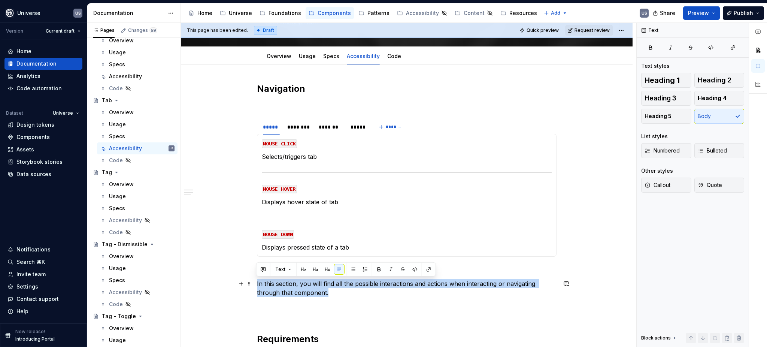
drag, startPoint x: 329, startPoint y: 292, endPoint x: 255, endPoint y: 285, distance: 74.9
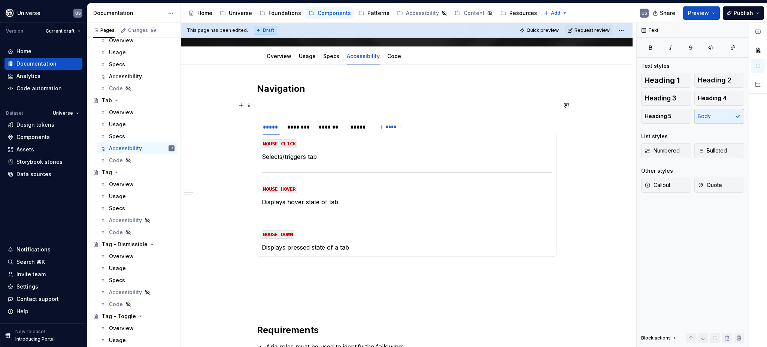
click at [272, 104] on p at bounding box center [406, 105] width 299 height 9
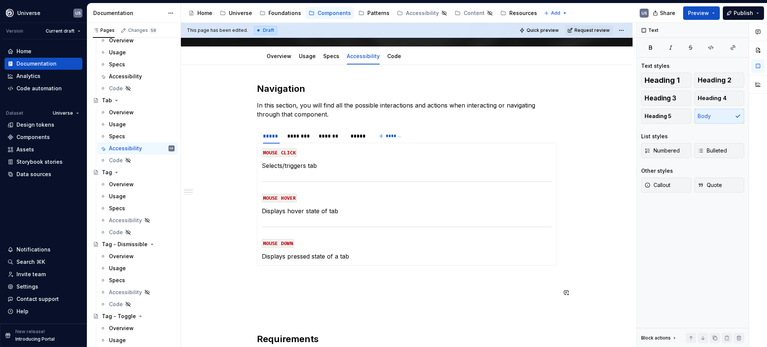
click at [293, 287] on div "Navigation In this section, you will find all the possible interactions and act…" at bounding box center [406, 318] width 299 height 470
click at [278, 303] on p at bounding box center [406, 301] width 299 height 9
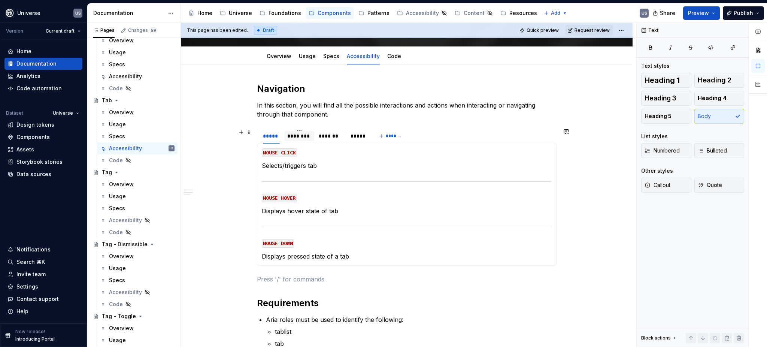
click at [289, 134] on div "********" at bounding box center [299, 135] width 24 height 7
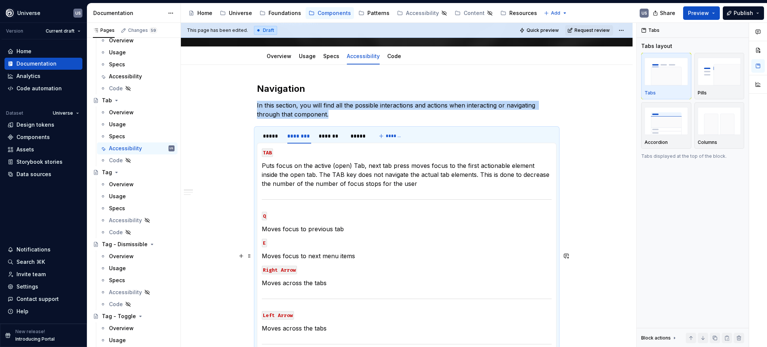
click at [320, 254] on p "Moves focus to next menu items" at bounding box center [407, 255] width 290 height 9
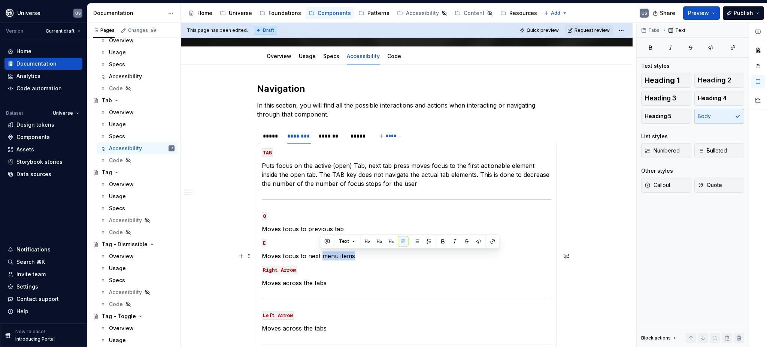
drag, startPoint x: 320, startPoint y: 254, endPoint x: 360, endPoint y: 254, distance: 39.3
click at [360, 254] on p "Moves focus to next menu items" at bounding box center [407, 255] width 290 height 9
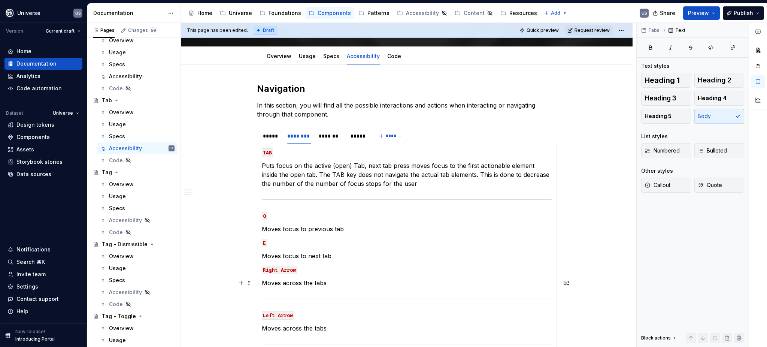
click at [329, 284] on p "Moves across the tabs" at bounding box center [407, 282] width 290 height 9
click at [333, 135] on div "*******" at bounding box center [331, 135] width 24 height 7
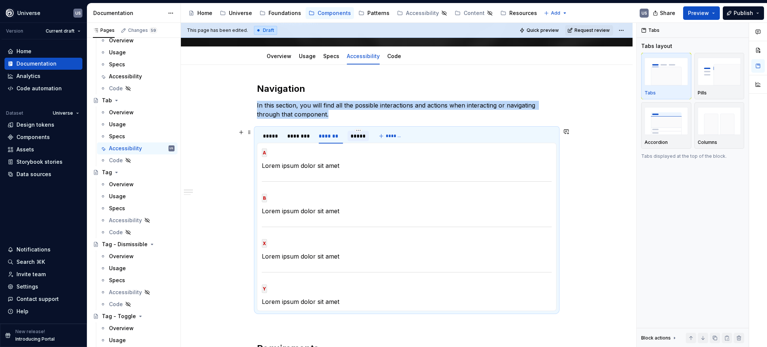
click at [365, 136] on div "*****" at bounding box center [357, 136] width 21 height 10
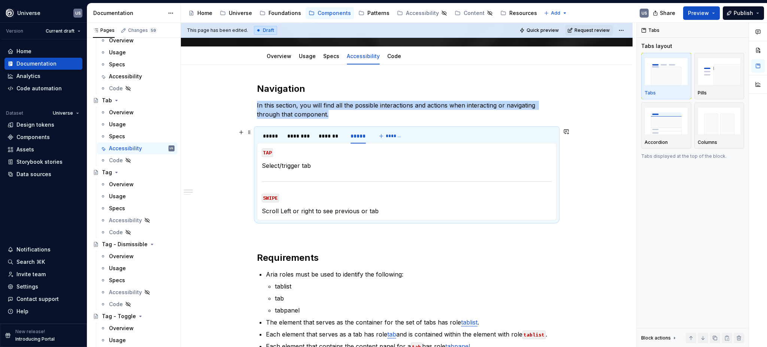
drag, startPoint x: 277, startPoint y: 136, endPoint x: 282, endPoint y: 134, distance: 5.8
click at [276, 136] on div "*****" at bounding box center [271, 135] width 17 height 7
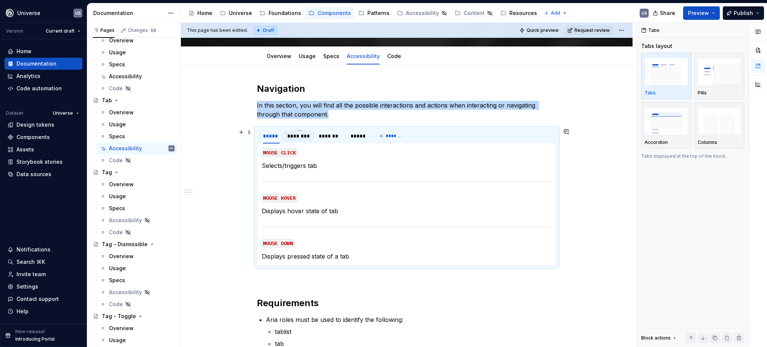
click at [301, 136] on div "********" at bounding box center [299, 135] width 24 height 7
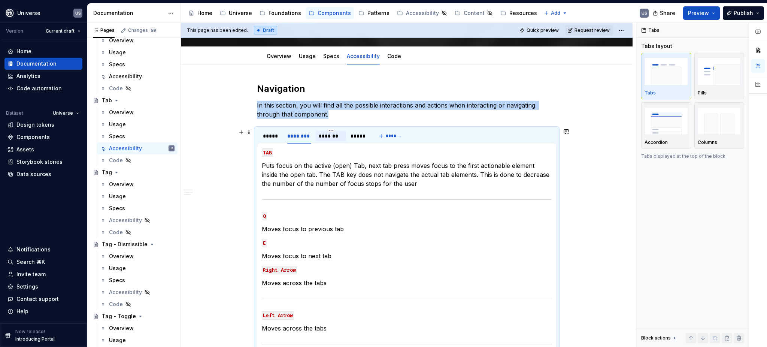
click at [327, 137] on div "*******" at bounding box center [331, 135] width 24 height 7
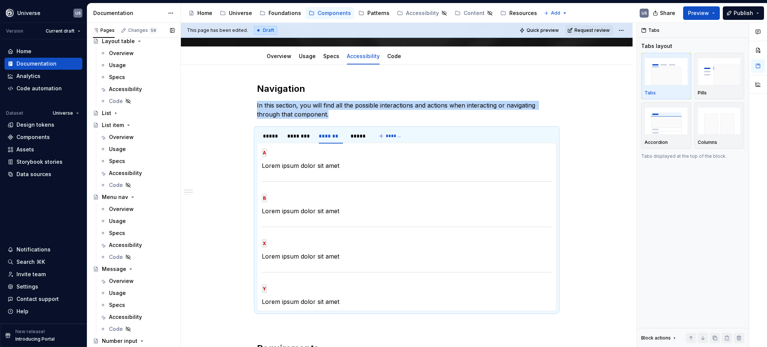
scroll to position [1198, 0]
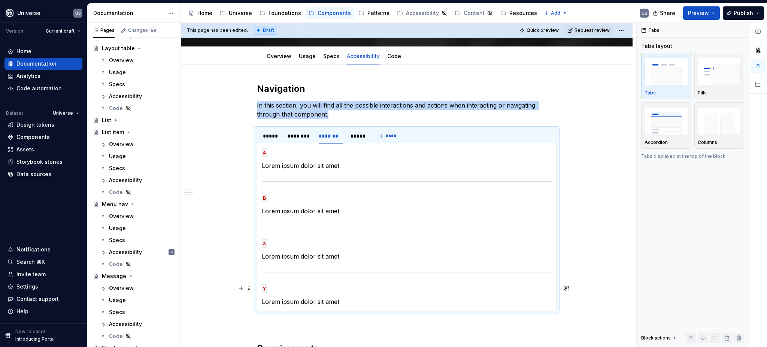
click at [341, 291] on p "Y" at bounding box center [407, 287] width 290 height 9
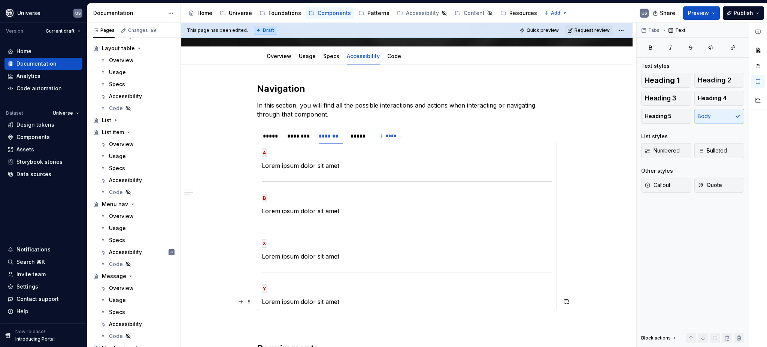
click at [346, 301] on p "Lorem ipsum dolor sit amet" at bounding box center [407, 301] width 290 height 9
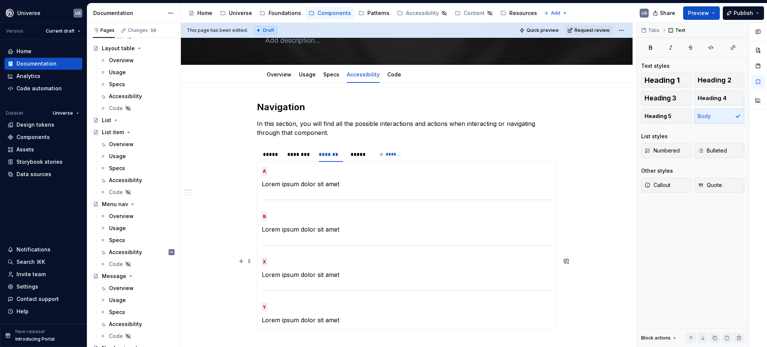
scroll to position [50, 0]
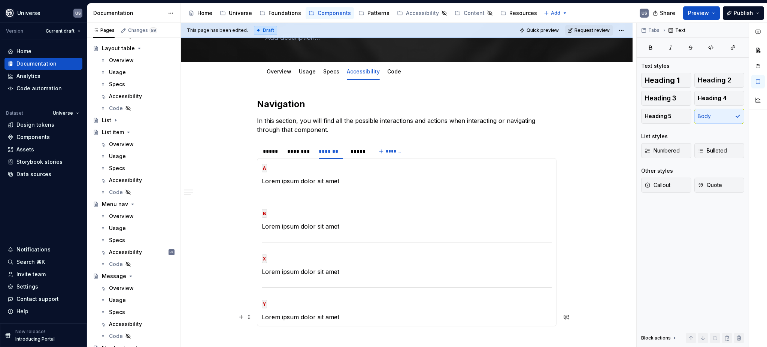
click at [347, 314] on p "Lorem ipsum dolor sit amet" at bounding box center [407, 316] width 290 height 9
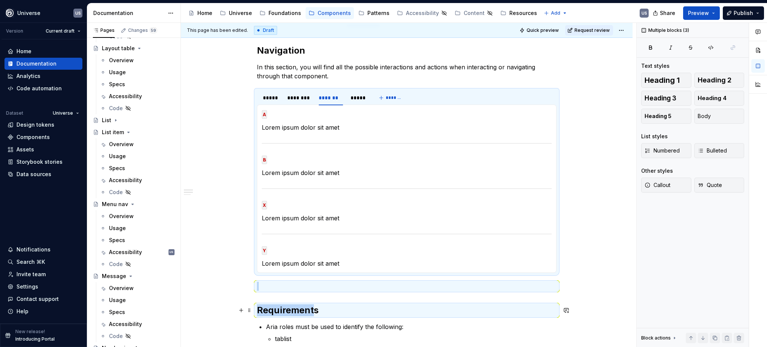
drag, startPoint x: 342, startPoint y: 316, endPoint x: 314, endPoint y: 304, distance: 29.9
click at [314, 307] on div "Navigation In this section, you will find all the possible interactions and act…" at bounding box center [406, 285] width 299 height 480
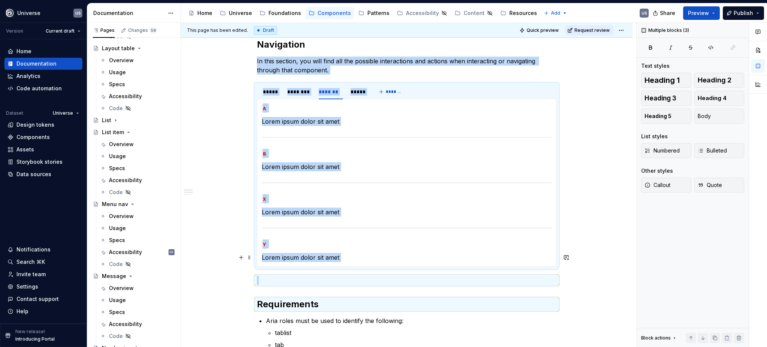
click at [342, 256] on p "Lorem ipsum dolor sit amet" at bounding box center [407, 257] width 290 height 9
click at [342, 255] on p "Lorem ipsum dolor sit amet" at bounding box center [407, 257] width 290 height 9
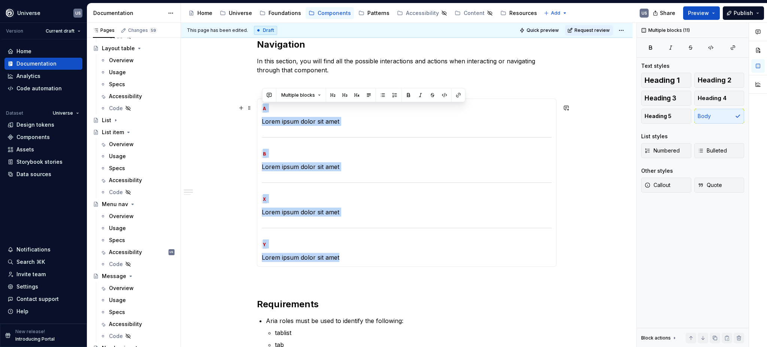
drag, startPoint x: 341, startPoint y: 252, endPoint x: 261, endPoint y: 110, distance: 163.1
click at [262, 110] on section-item-column "A Lorem ipsum dolor sit amet B Lorem ipsum dolor sit amet X Lorem ipsum dolor s…" at bounding box center [407, 182] width 290 height 158
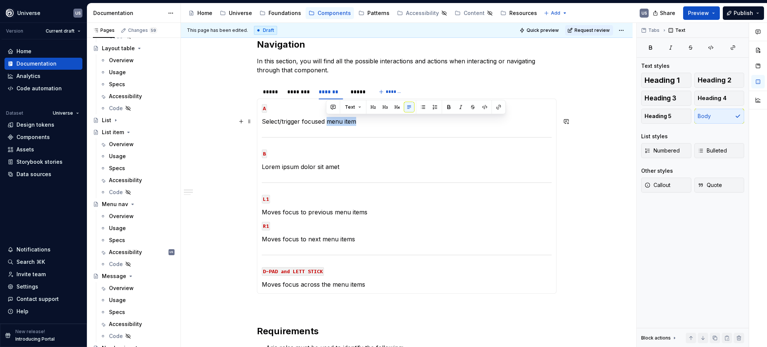
drag, startPoint x: 326, startPoint y: 119, endPoint x: 358, endPoint y: 122, distance: 32.3
click at [358, 122] on p "Select/trigger focused menu item" at bounding box center [407, 121] width 290 height 9
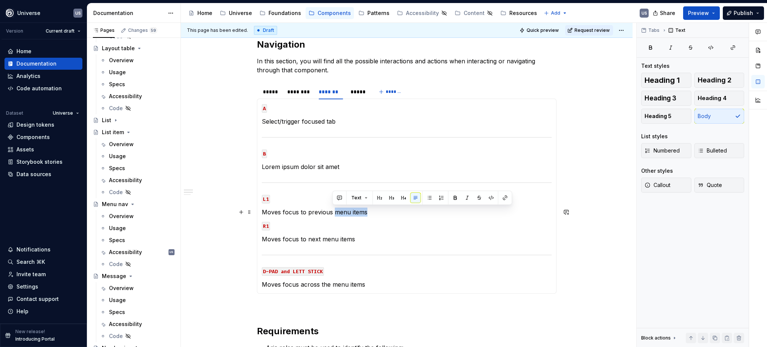
drag, startPoint x: 332, startPoint y: 213, endPoint x: 372, endPoint y: 213, distance: 40.4
click at [372, 213] on p "Moves focus to previous menu items" at bounding box center [407, 211] width 290 height 9
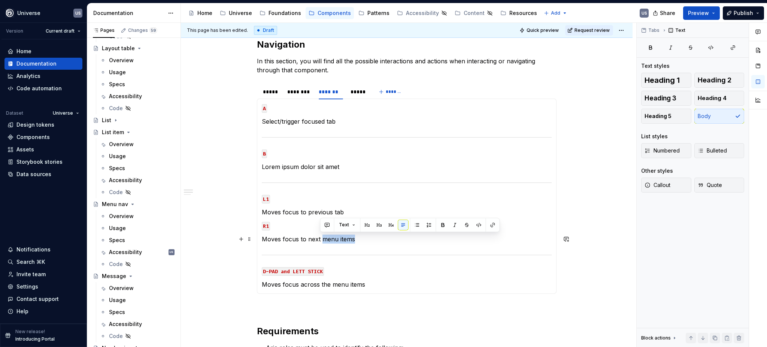
drag, startPoint x: 321, startPoint y: 238, endPoint x: 362, endPoint y: 240, distance: 40.8
click at [362, 240] on p "Moves focus to next menu items" at bounding box center [407, 238] width 290 height 9
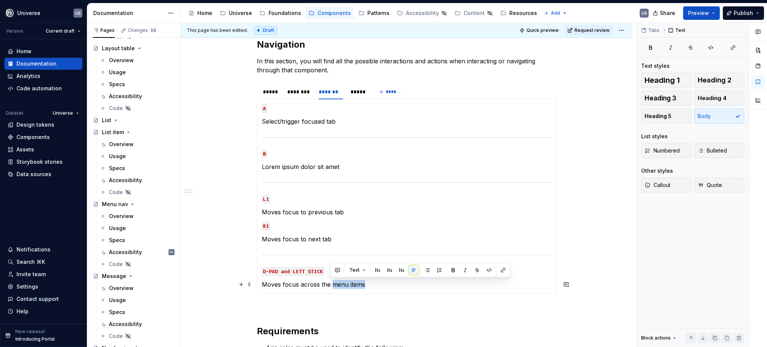
drag, startPoint x: 330, startPoint y: 284, endPoint x: 373, endPoint y: 284, distance: 42.7
click at [373, 284] on p "Moves focus across the menu items" at bounding box center [407, 284] width 290 height 9
click at [369, 283] on p "Moves focus across the tabs" at bounding box center [407, 284] width 290 height 9
click at [285, 269] on code "D-PAD and LETT STICK" at bounding box center [293, 271] width 62 height 9
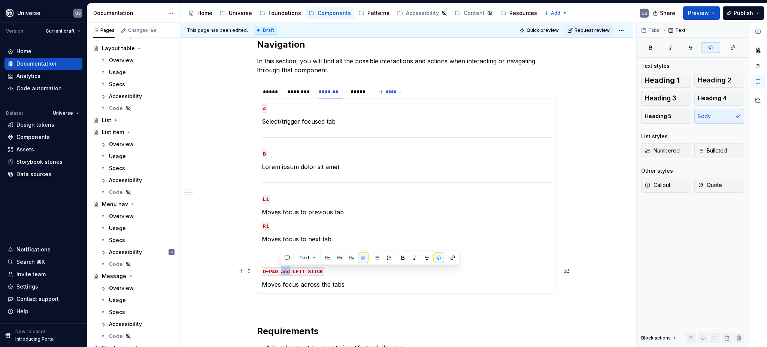
drag, startPoint x: 280, startPoint y: 271, endPoint x: 288, endPoint y: 271, distance: 8.2
click at [288, 271] on code "D-PAD and LETT STICK" at bounding box center [293, 271] width 62 height 9
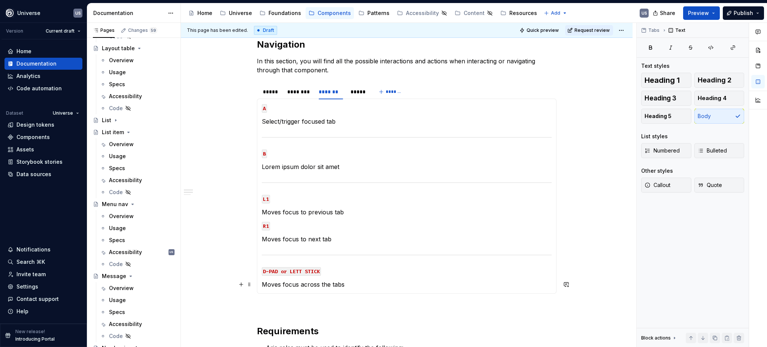
click at [350, 284] on p "Moves focus across the tabs" at bounding box center [407, 284] width 290 height 9
type textarea "*"
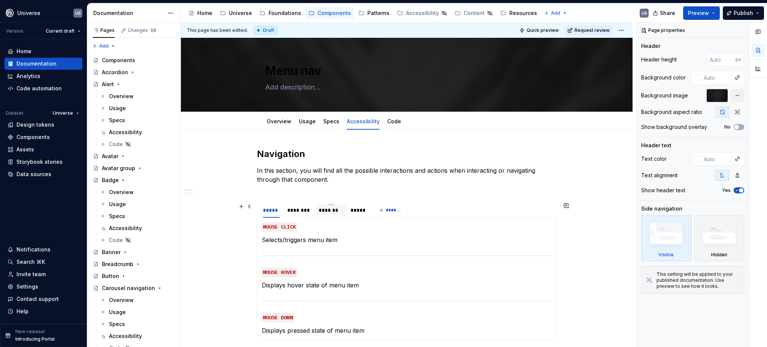
click at [331, 209] on div "*******" at bounding box center [331, 209] width 24 height 7
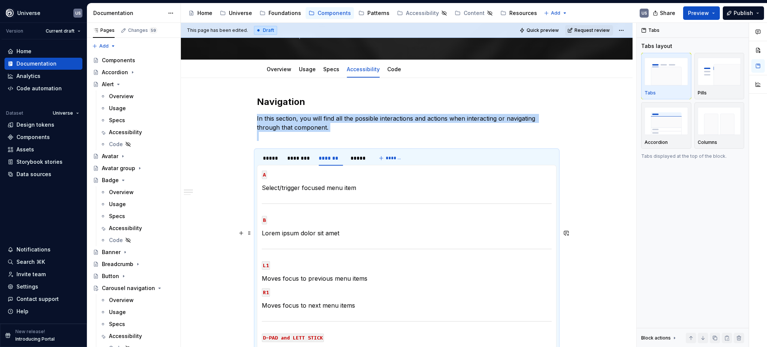
scroll to position [150, 0]
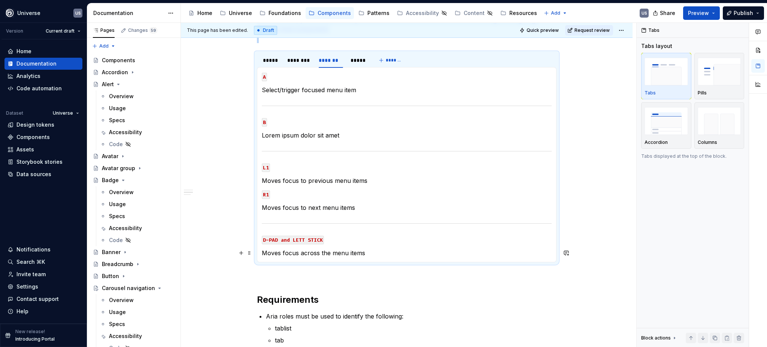
click at [372, 252] on p "Moves focus across the menu items" at bounding box center [407, 252] width 290 height 9
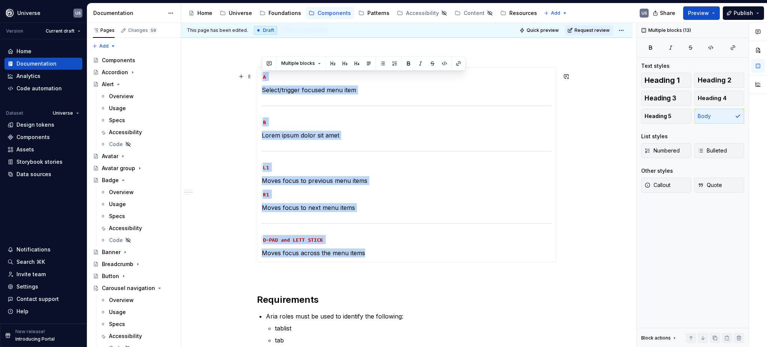
drag, startPoint x: 367, startPoint y: 254, endPoint x: 259, endPoint y: 77, distance: 207.0
click at [259, 77] on div "MOUSE CLICK Selects/triggers menu item MOUSE HOVER Displays hover state of menu…" at bounding box center [406, 164] width 299 height 195
type textarea "*"
copy section-item-column "A Select/trigger focused menu item B Lorem ipsum dolor sit amet L1 Moves focus …"
click at [289, 238] on code "D-PAD and LETT STICK" at bounding box center [293, 239] width 62 height 9
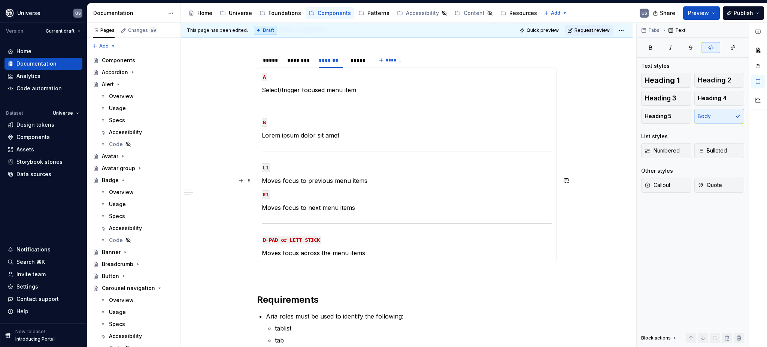
click at [366, 181] on p "Moves focus to previous menu items" at bounding box center [407, 180] width 290 height 9
click at [356, 206] on p "Moves focus to next menu items" at bounding box center [407, 207] width 290 height 9
click at [410, 166] on p "L1" at bounding box center [407, 166] width 290 height 9
type textarea "*"
